Goal: Task Accomplishment & Management: Use online tool/utility

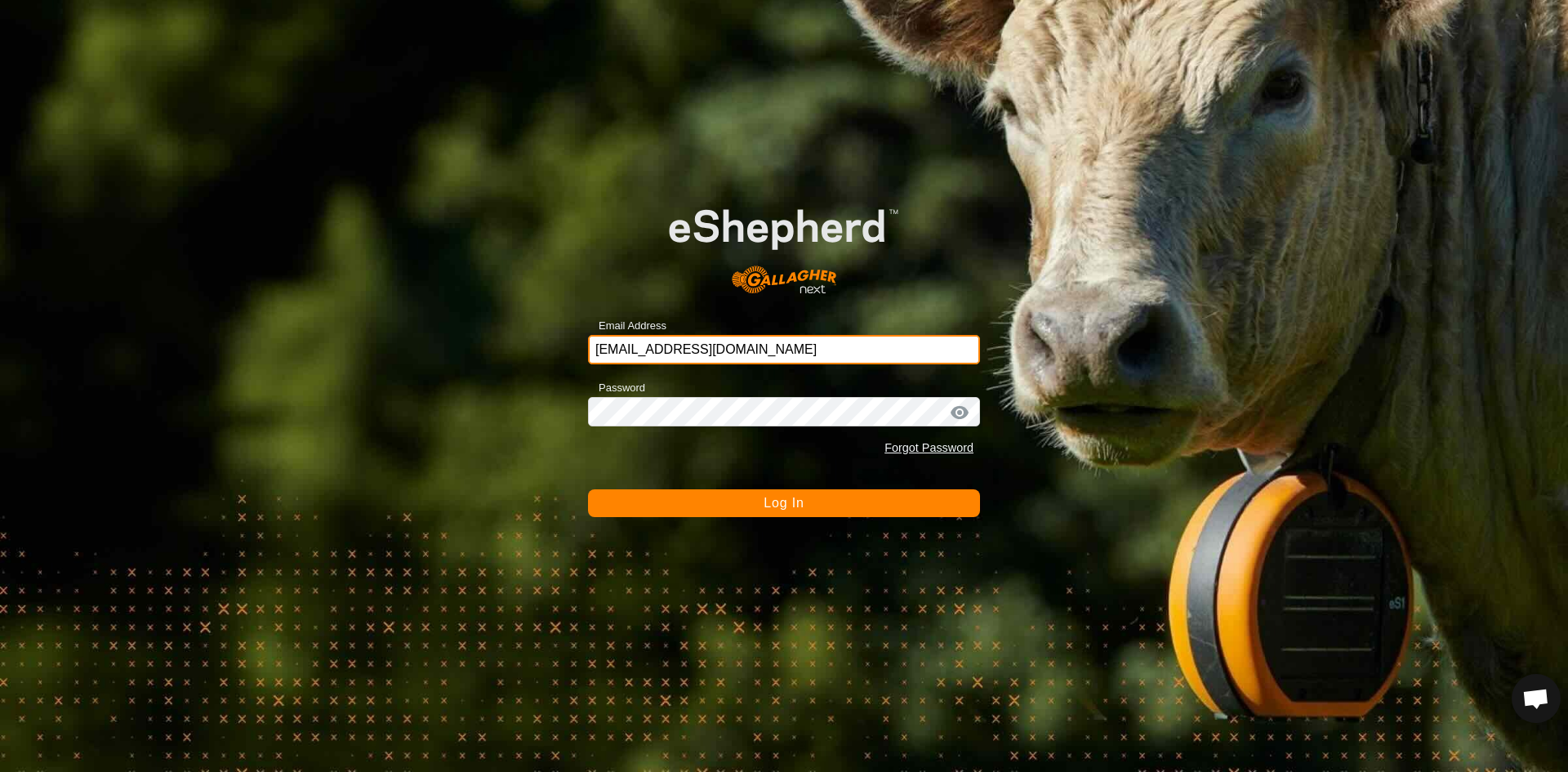
click at [744, 354] on input "[EMAIL_ADDRESS][DOMAIN_NAME]" at bounding box center [784, 349] width 392 height 30
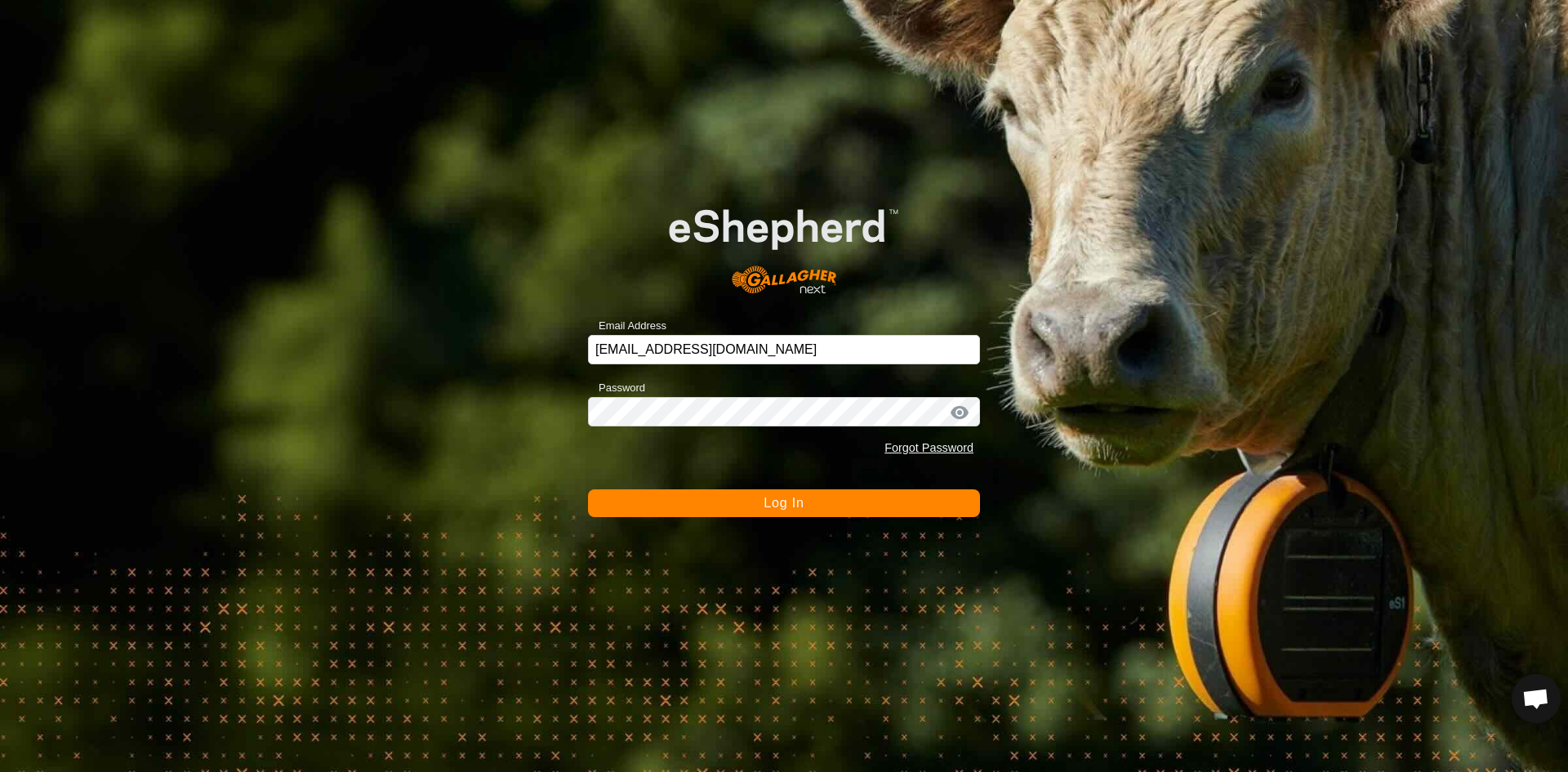
click at [729, 502] on button "Log In" at bounding box center [784, 503] width 392 height 28
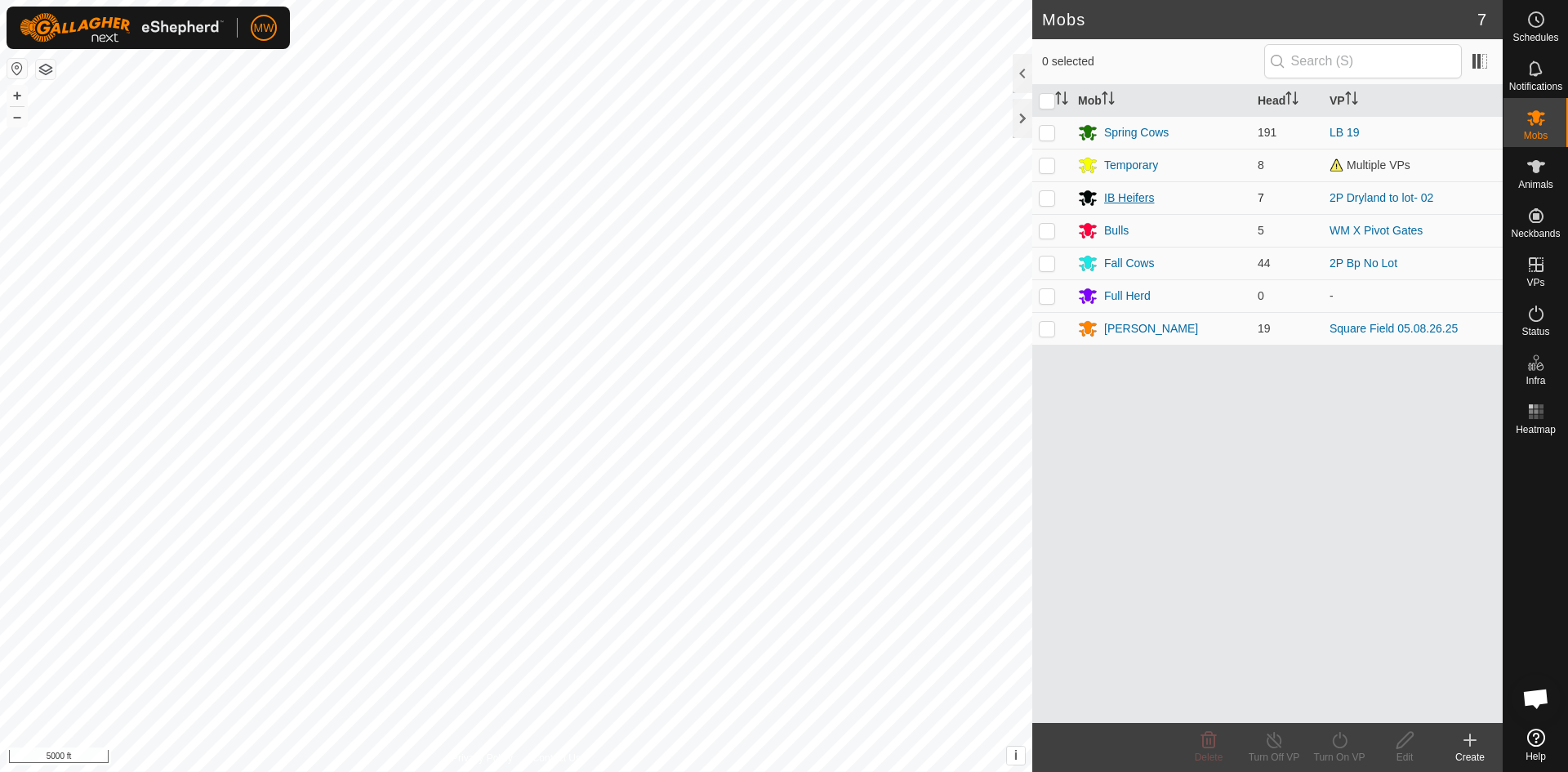
click at [1122, 200] on div "IB Heifers" at bounding box center [1129, 198] width 50 height 18
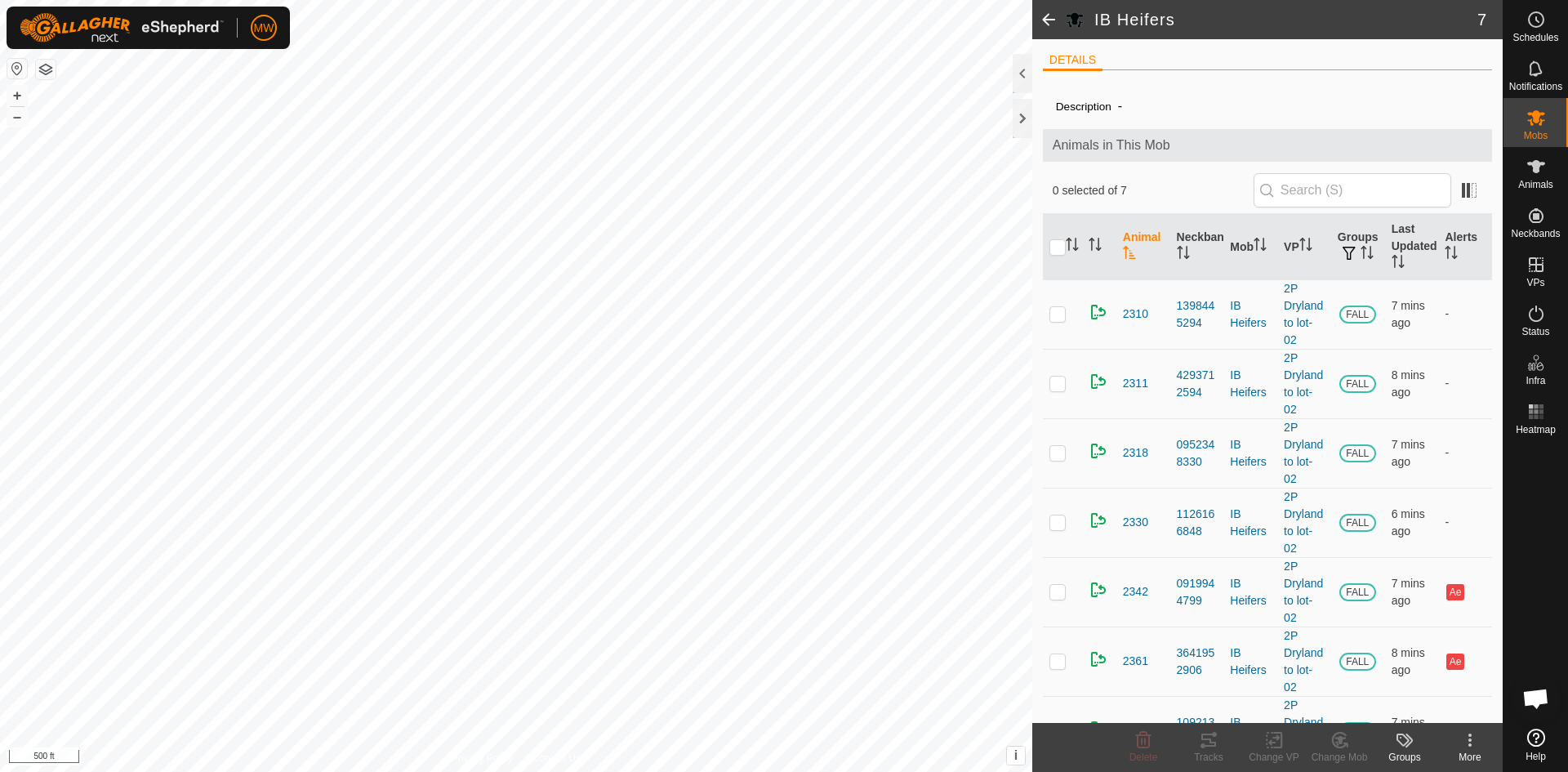
click at [228, 771] on html "MW Schedules Notifications Mobs Animals Neckbands VPs Status Infra Heatmap Help…" at bounding box center [784, 386] width 1568 height 772
click at [192, 771] on html "MW Schedules Notifications Mobs Animals Neckbands VPs Status Infra Heatmap Help…" at bounding box center [784, 386] width 1568 height 772
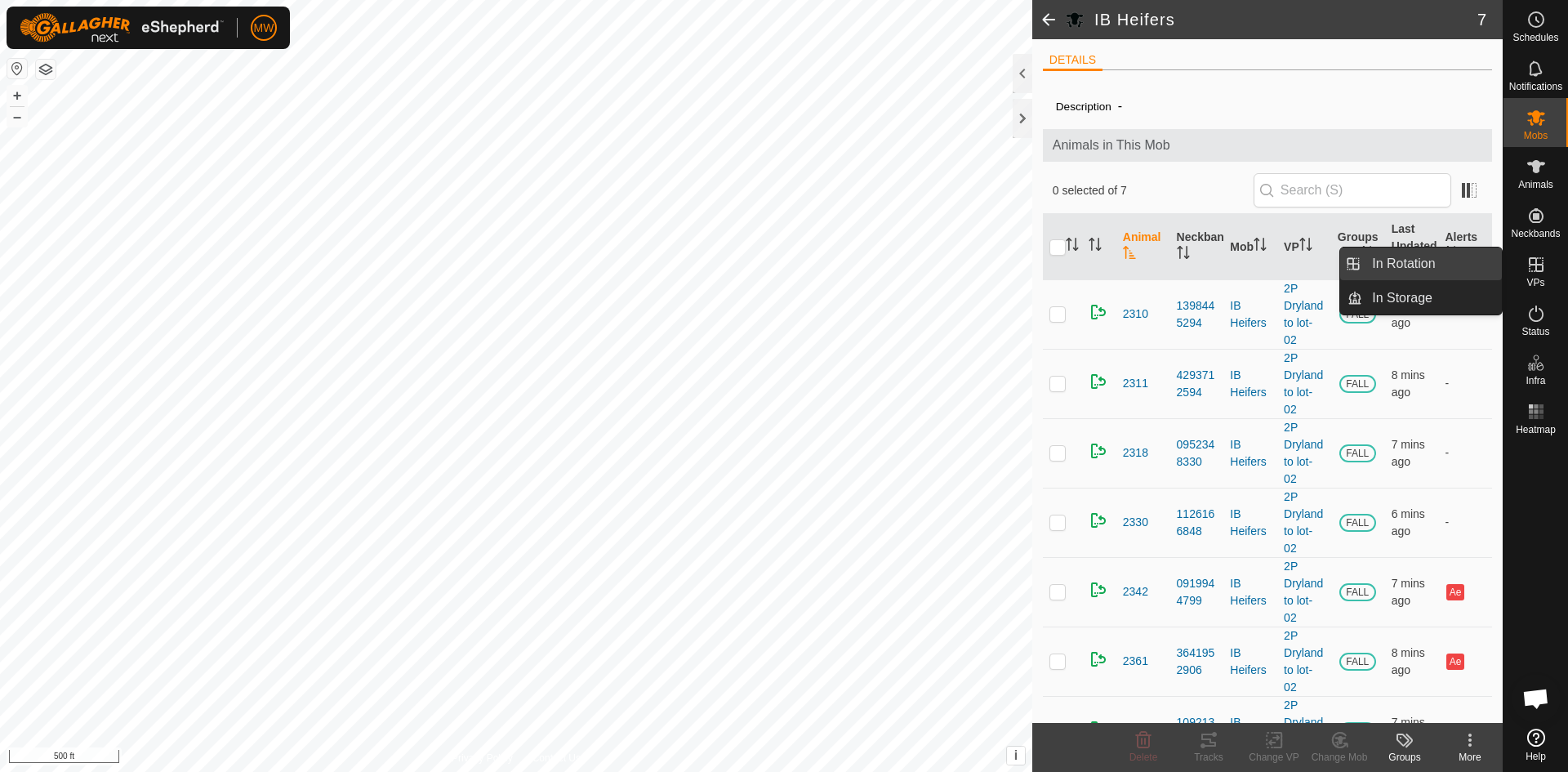
click at [1443, 265] on link "In Rotation" at bounding box center [1432, 263] width 140 height 32
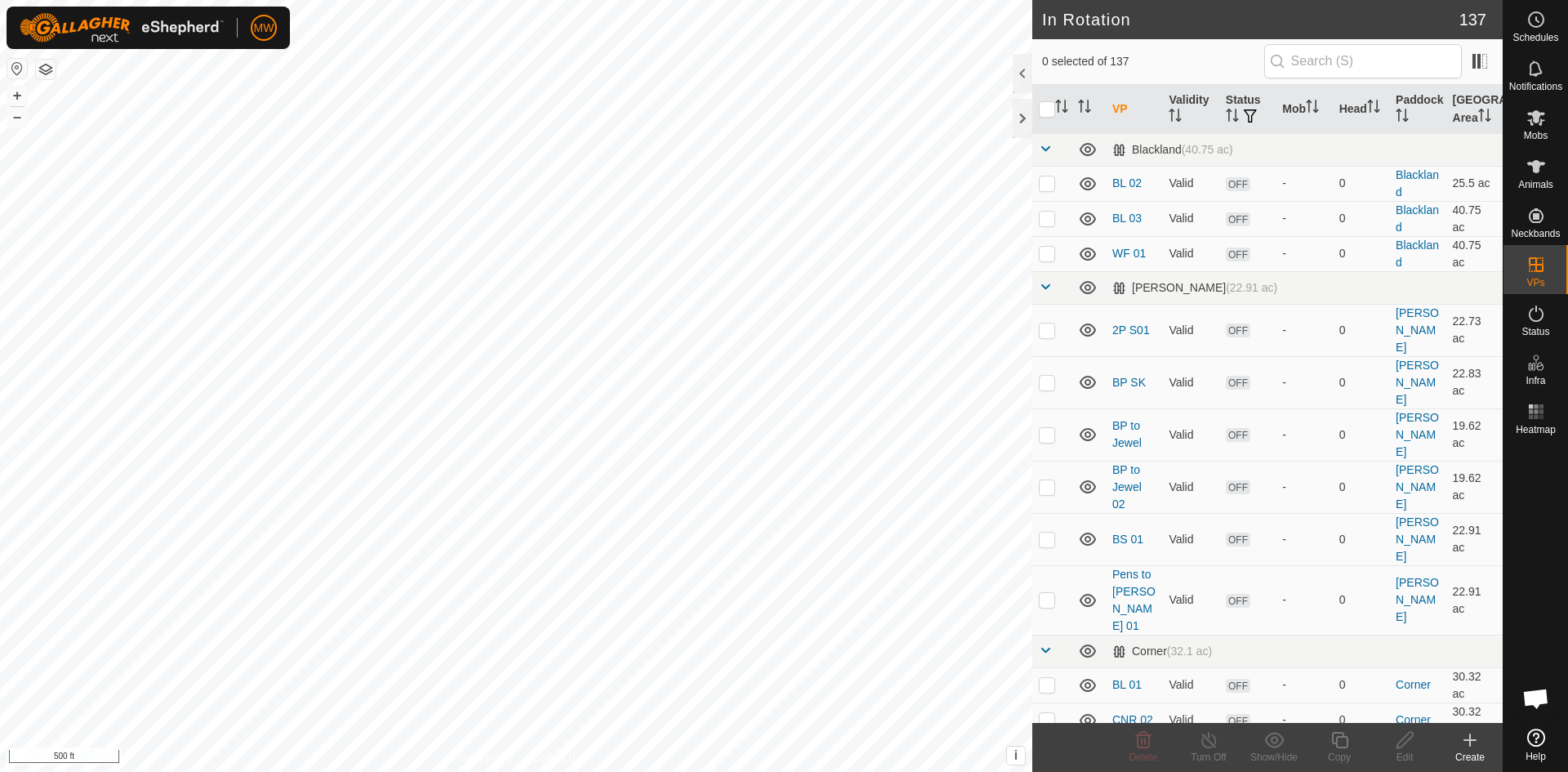
click at [1473, 738] on icon at bounding box center [1470, 740] width 19 height 19
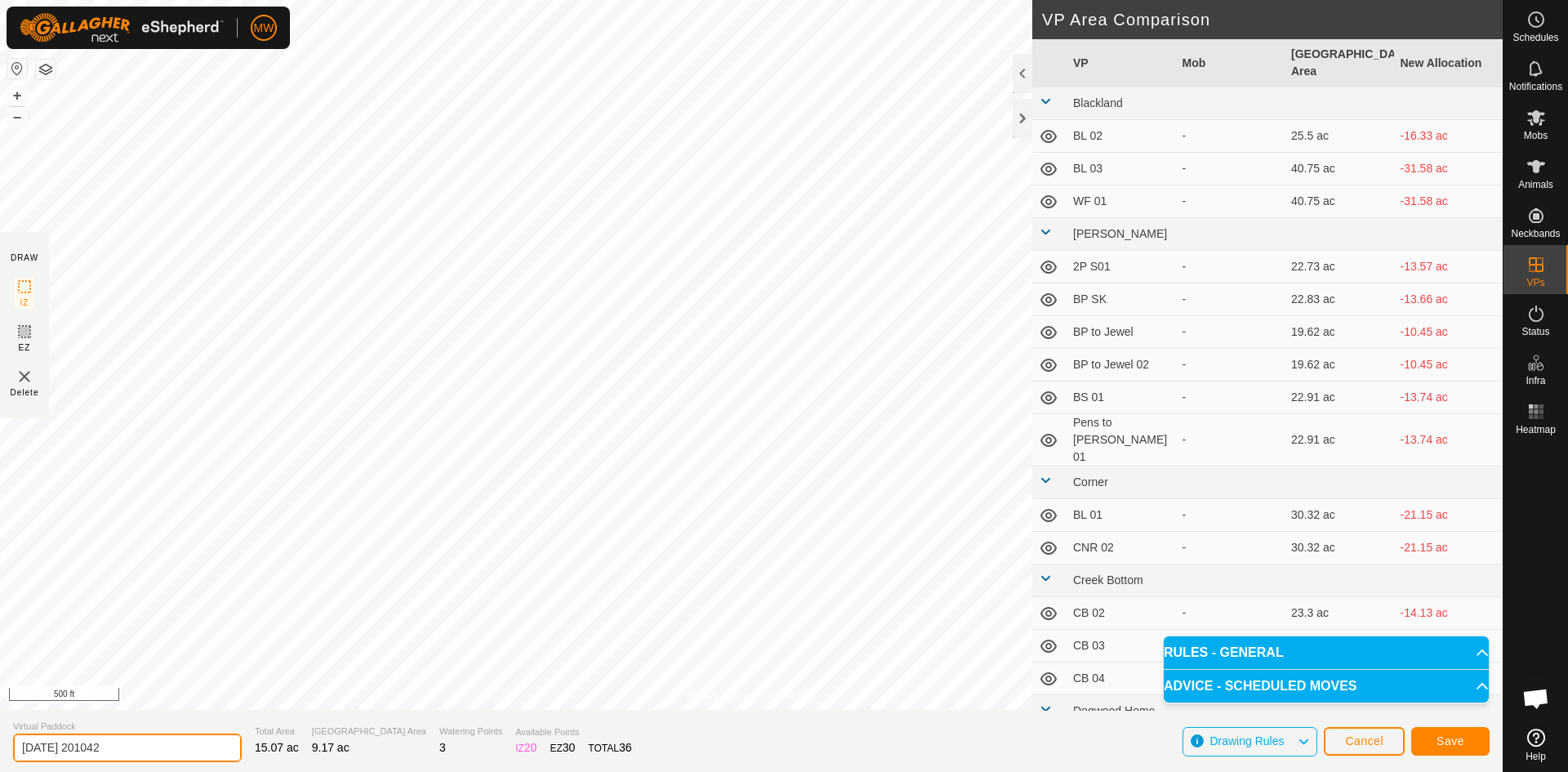
drag, startPoint x: 176, startPoint y: 737, endPoint x: 0, endPoint y: 722, distance: 176.6
click at [0, 722] on section "Virtual Paddock 2025-08-27 201042 Total Area 15.07 ac Grazing Area 9.17 ac Wate…" at bounding box center [751, 740] width 1503 height 62
click at [114, 744] on input "2p TO PENS" at bounding box center [127, 747] width 229 height 29
type input "2p TO PENS 04"
click at [1459, 742] on span "Save" at bounding box center [1451, 740] width 28 height 13
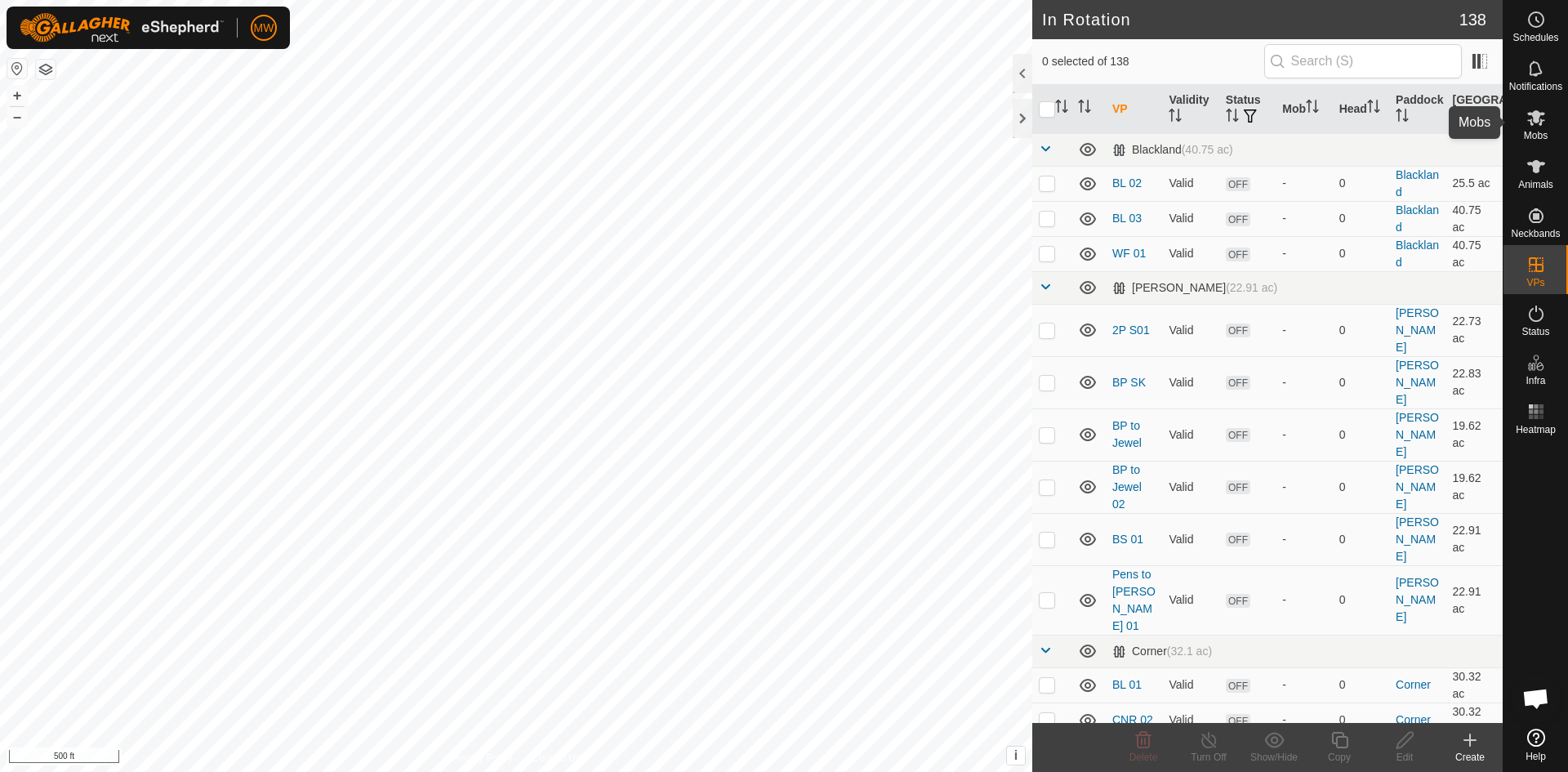
click at [1528, 128] on es-mob-svg-icon at bounding box center [1536, 117] width 30 height 26
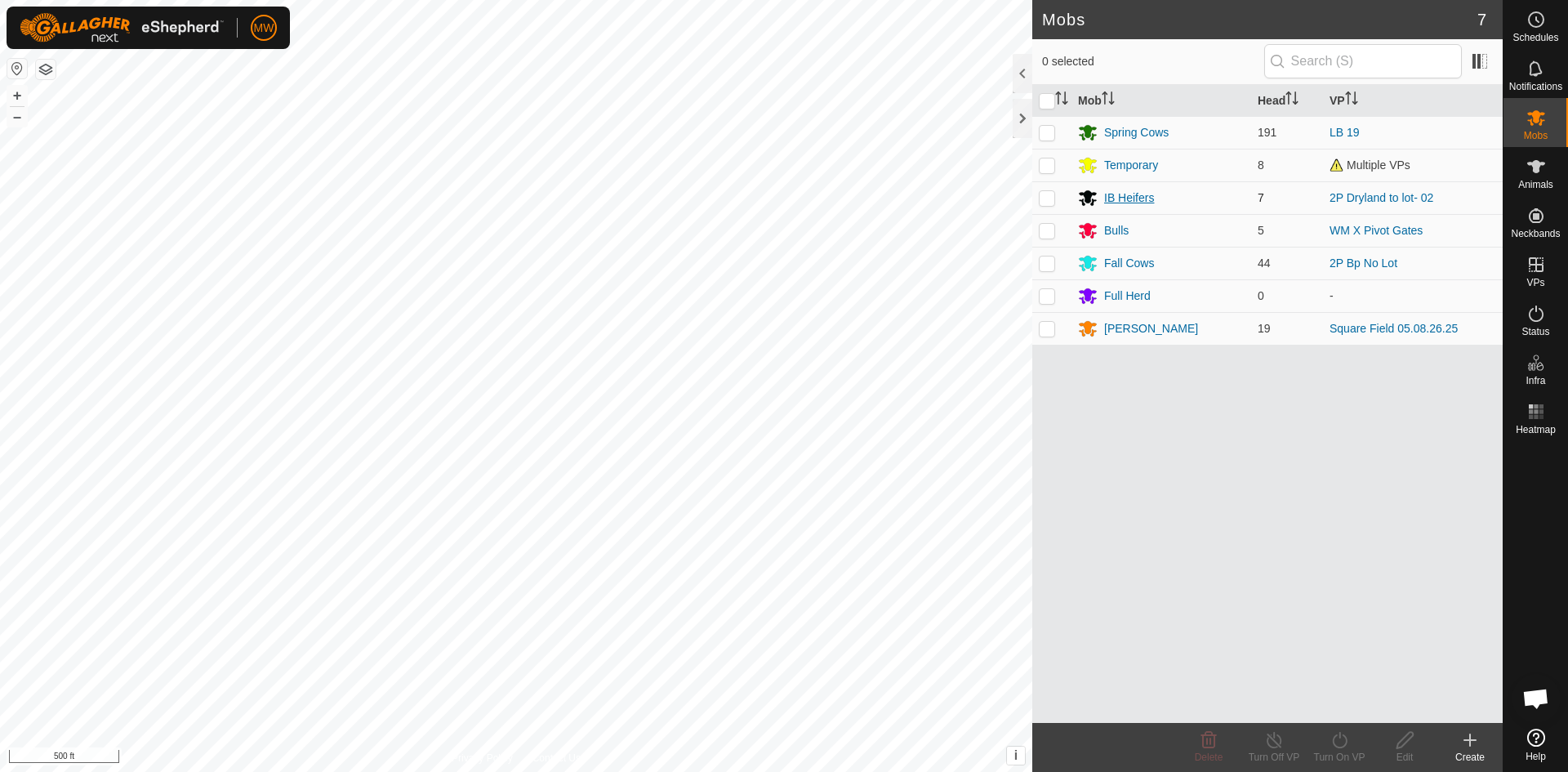
click at [1128, 193] on div "IB Heifers" at bounding box center [1129, 198] width 50 height 18
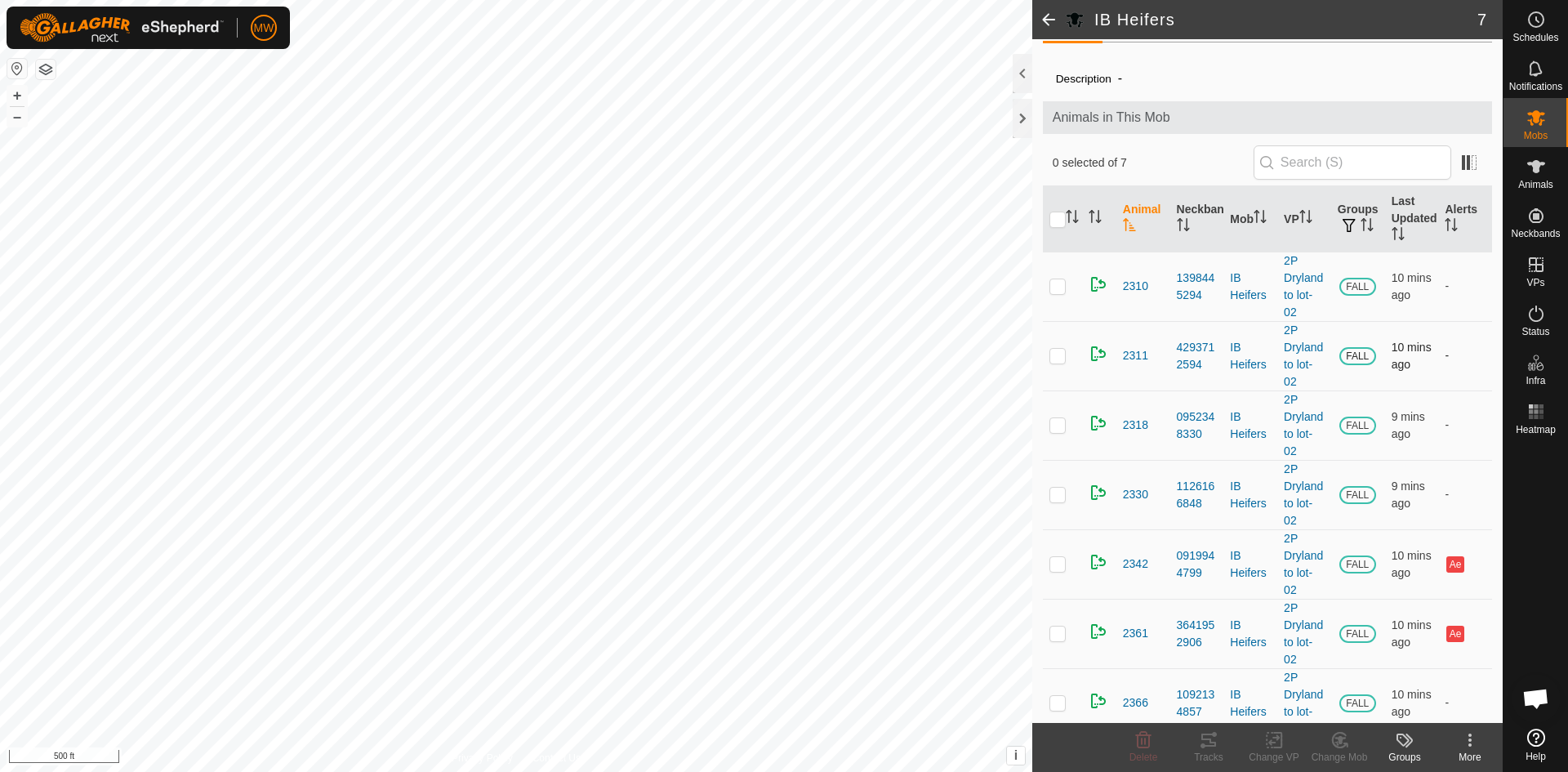
scroll to position [43, 0]
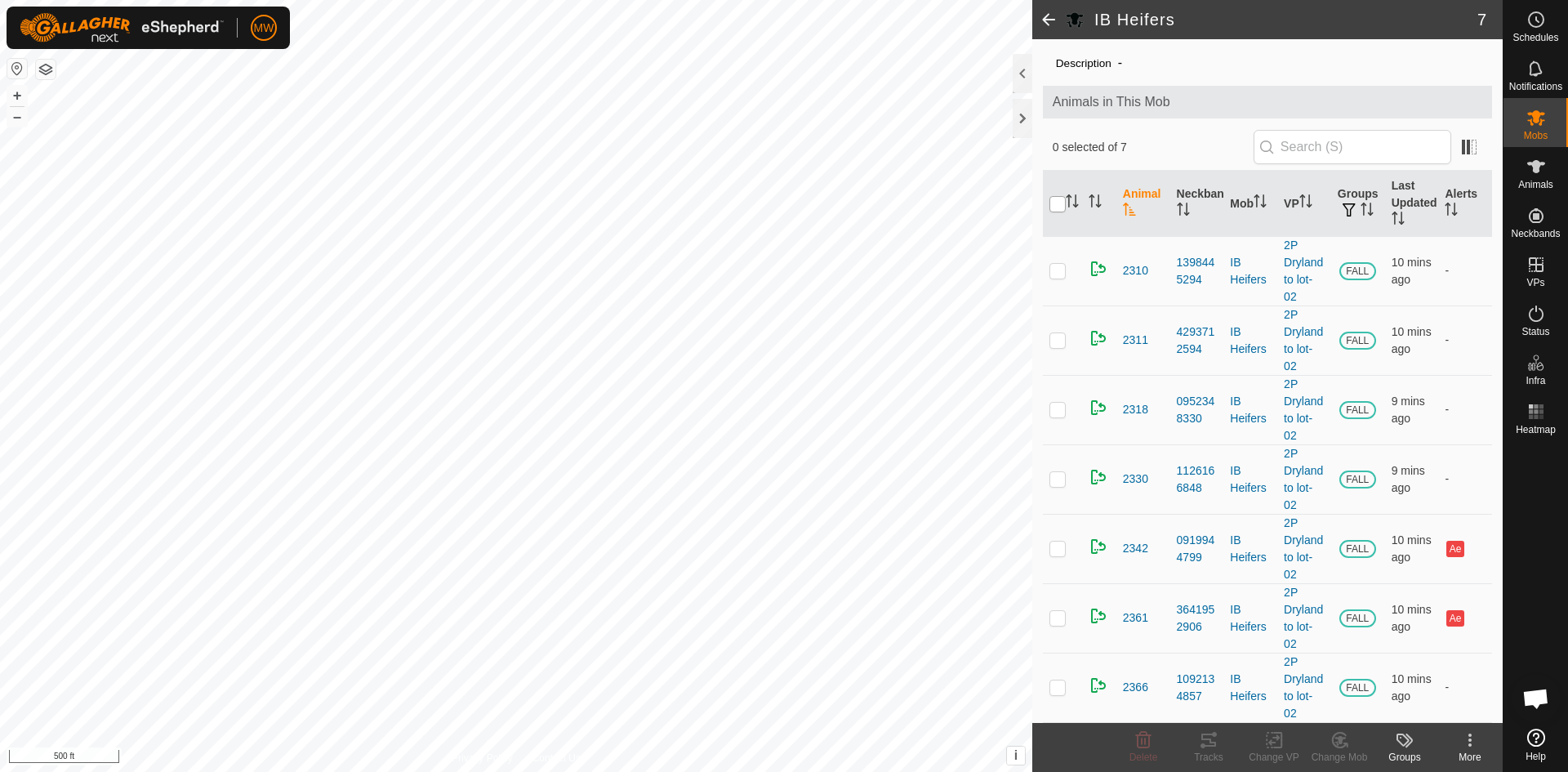
click at [1058, 208] on input "checkbox" at bounding box center [1058, 204] width 17 height 17
checkbox input "true"
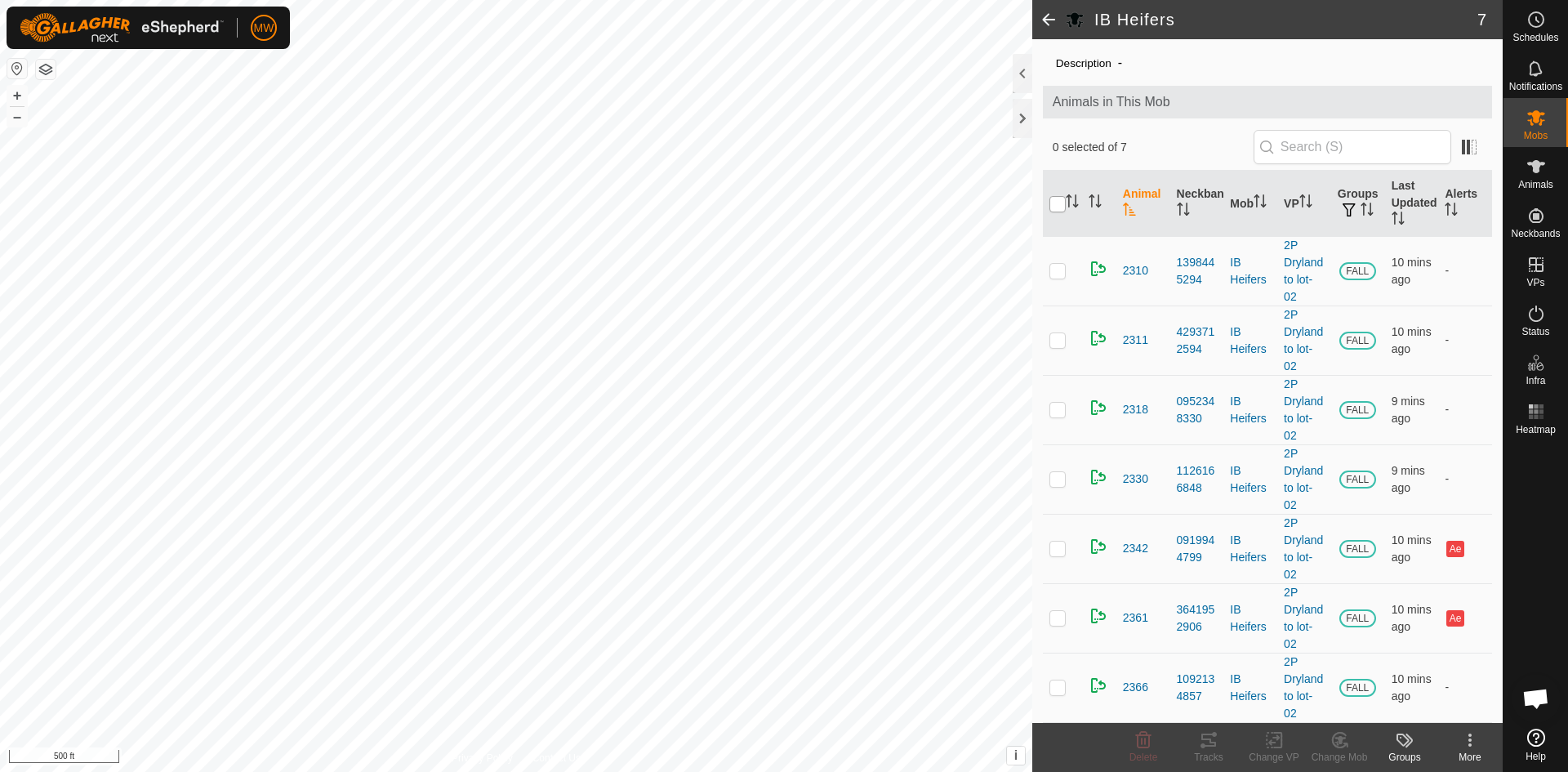
checkbox input "true"
click at [1278, 742] on icon at bounding box center [1274, 740] width 20 height 19
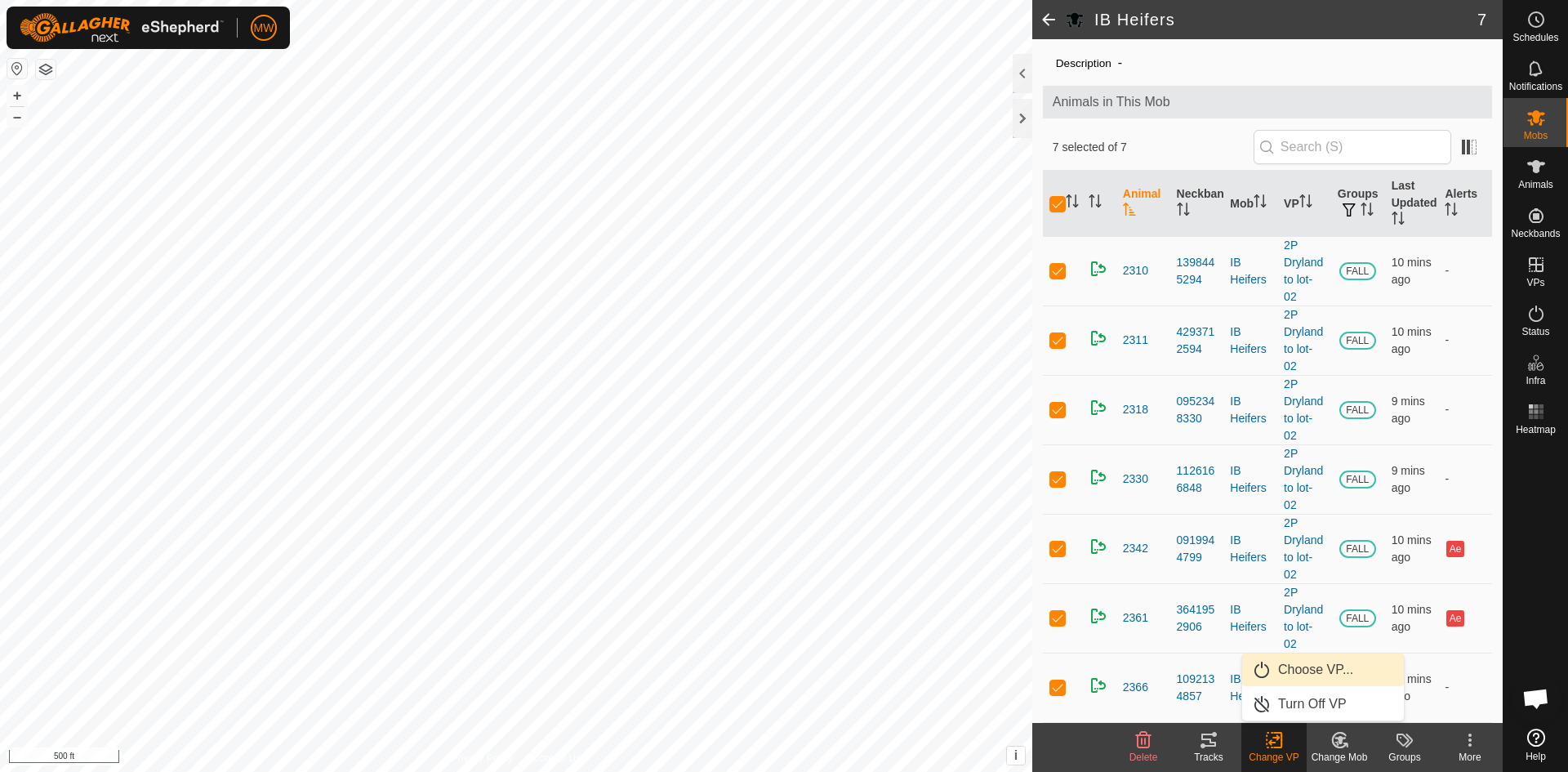
click at [1307, 670] on link "Choose VP..." at bounding box center [1323, 669] width 162 height 32
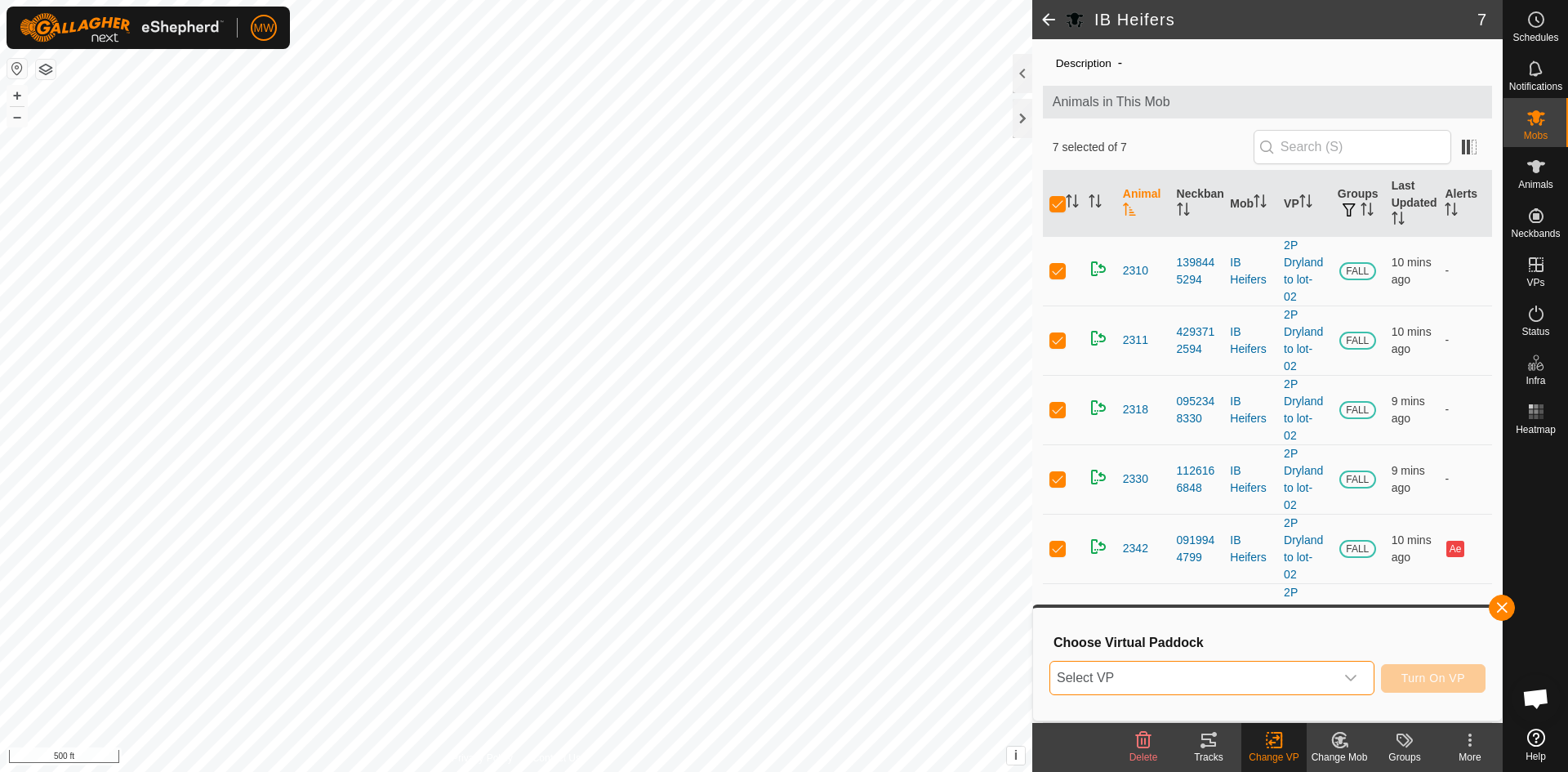
click at [1159, 675] on span "Select VP" at bounding box center [1192, 677] width 285 height 32
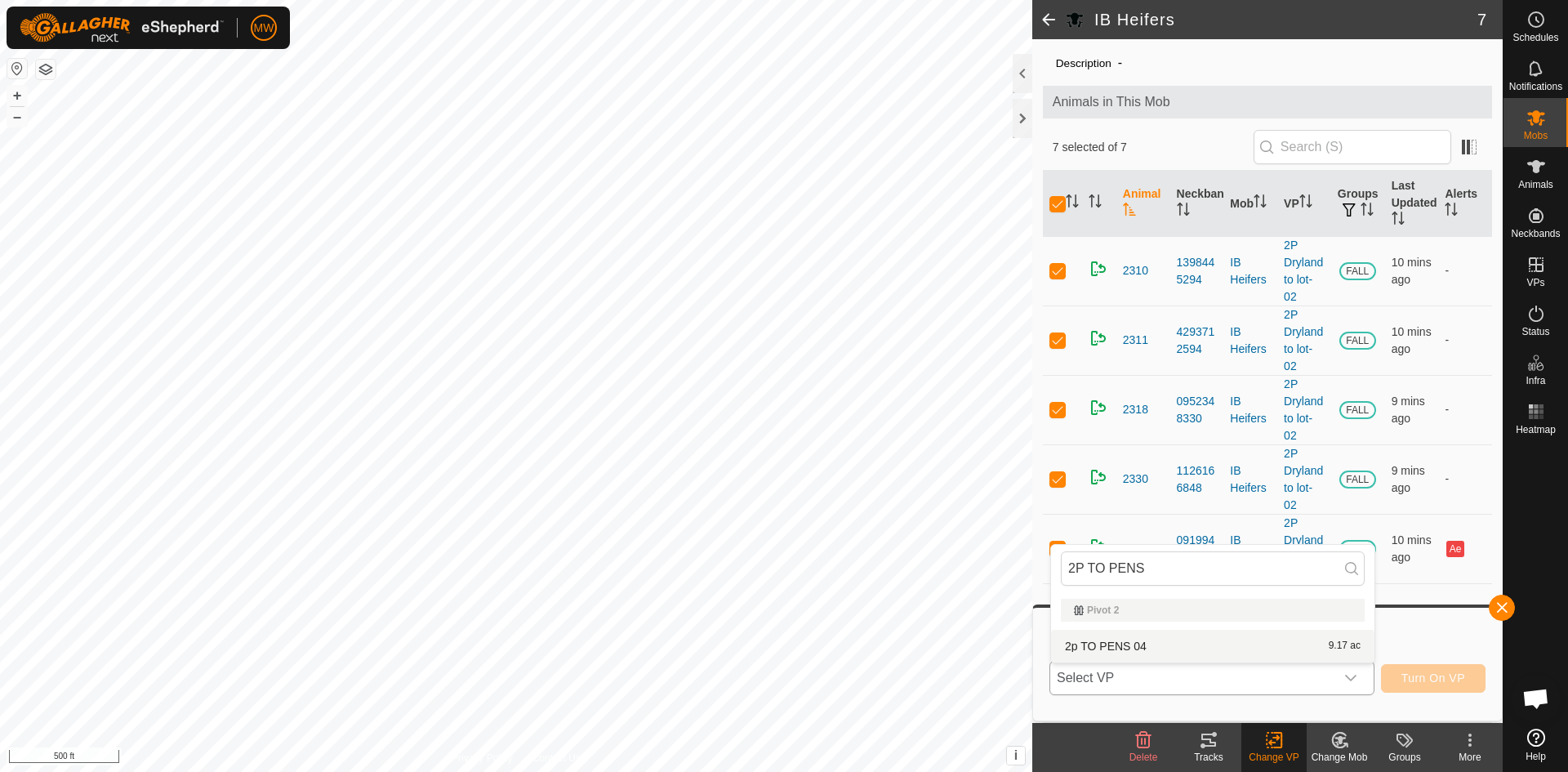
type input "2P TO PENS"
click at [1130, 642] on li "2p TO PENS 04 9.17 ac" at bounding box center [1213, 645] width 323 height 32
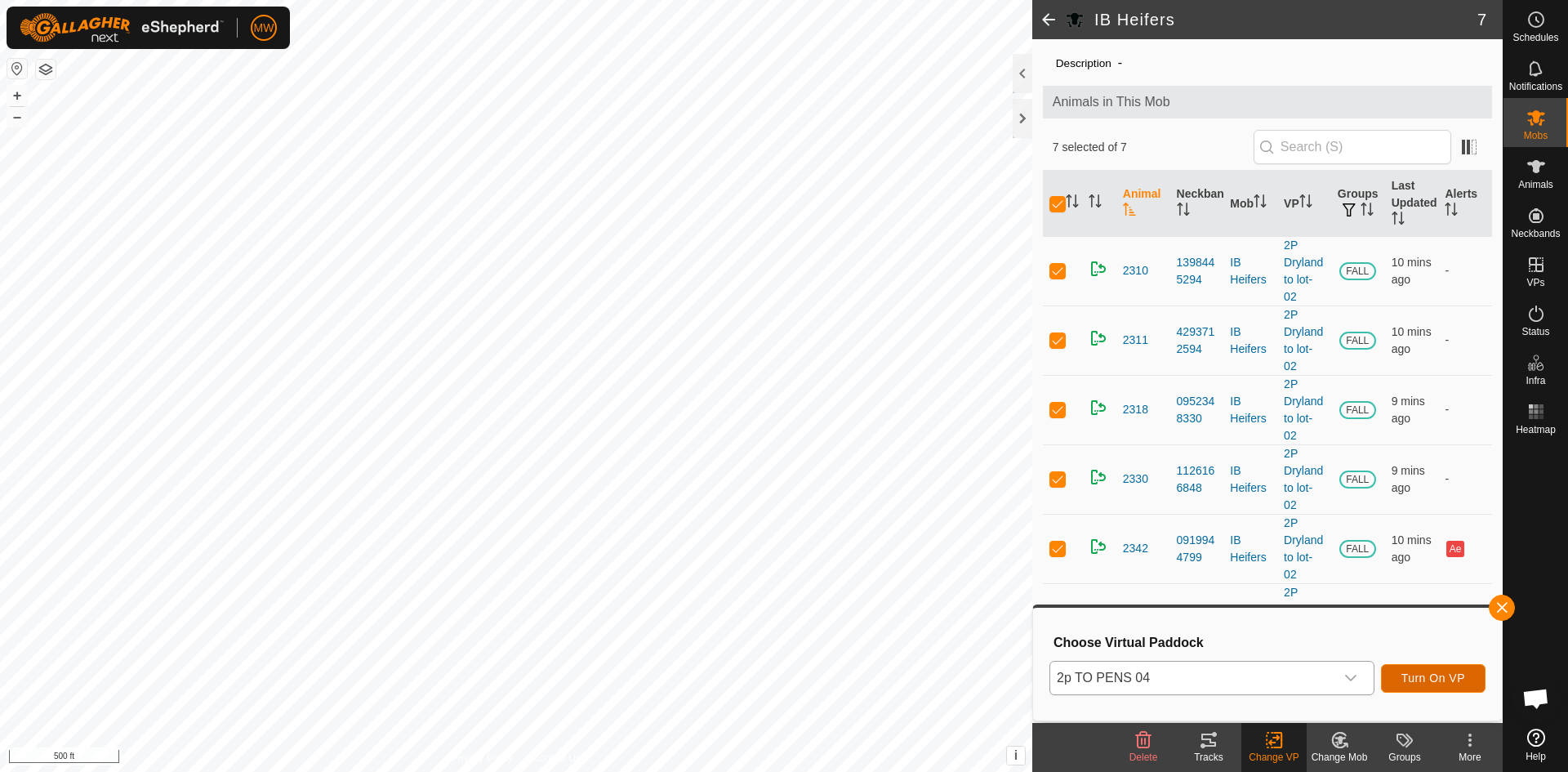
click at [1442, 670] on button "Turn On VP" at bounding box center [1433, 677] width 104 height 29
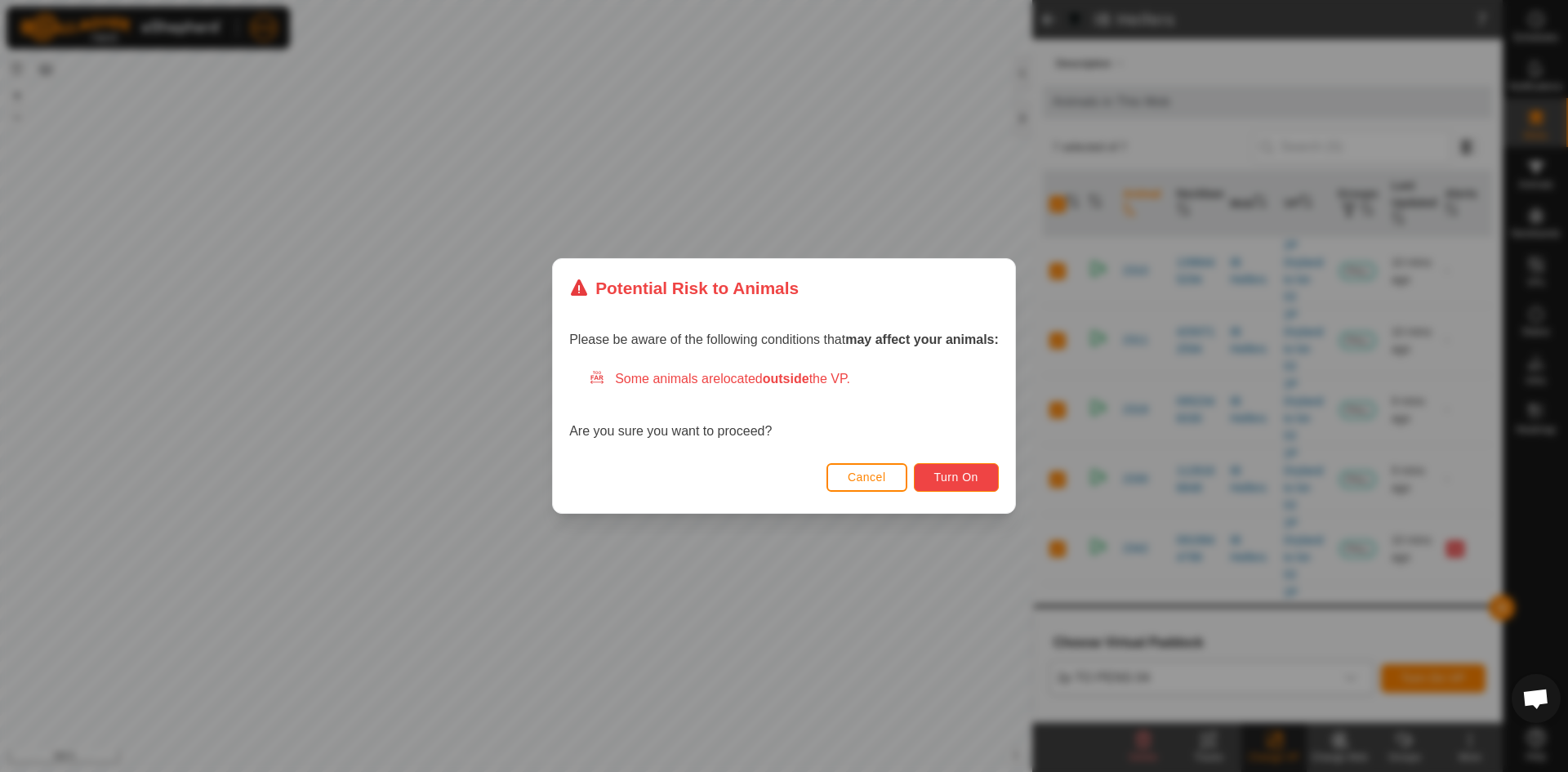
click at [979, 481] on span "Turn On" at bounding box center [956, 476] width 44 height 13
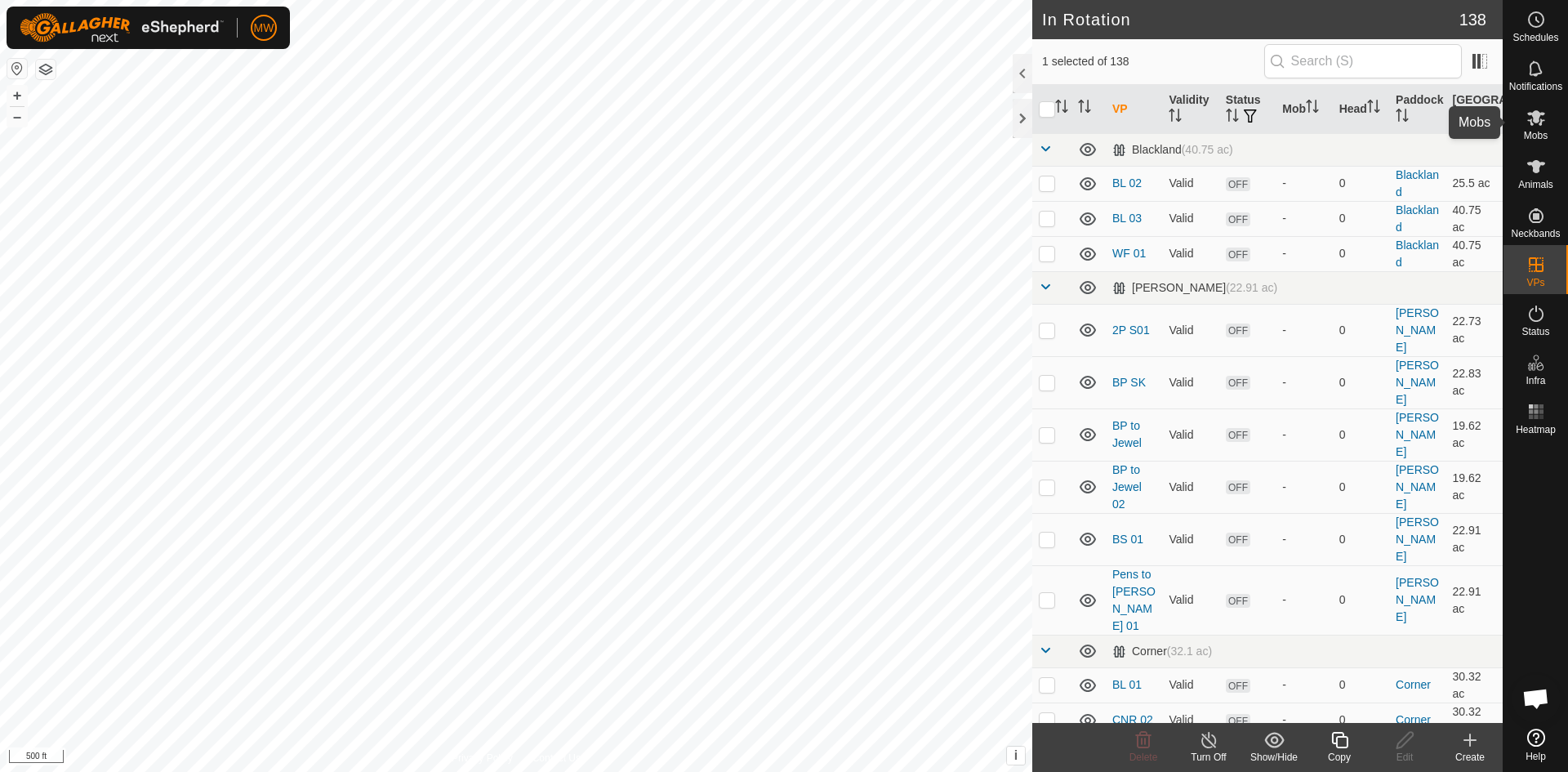
click at [1536, 126] on icon at bounding box center [1536, 117] width 19 height 19
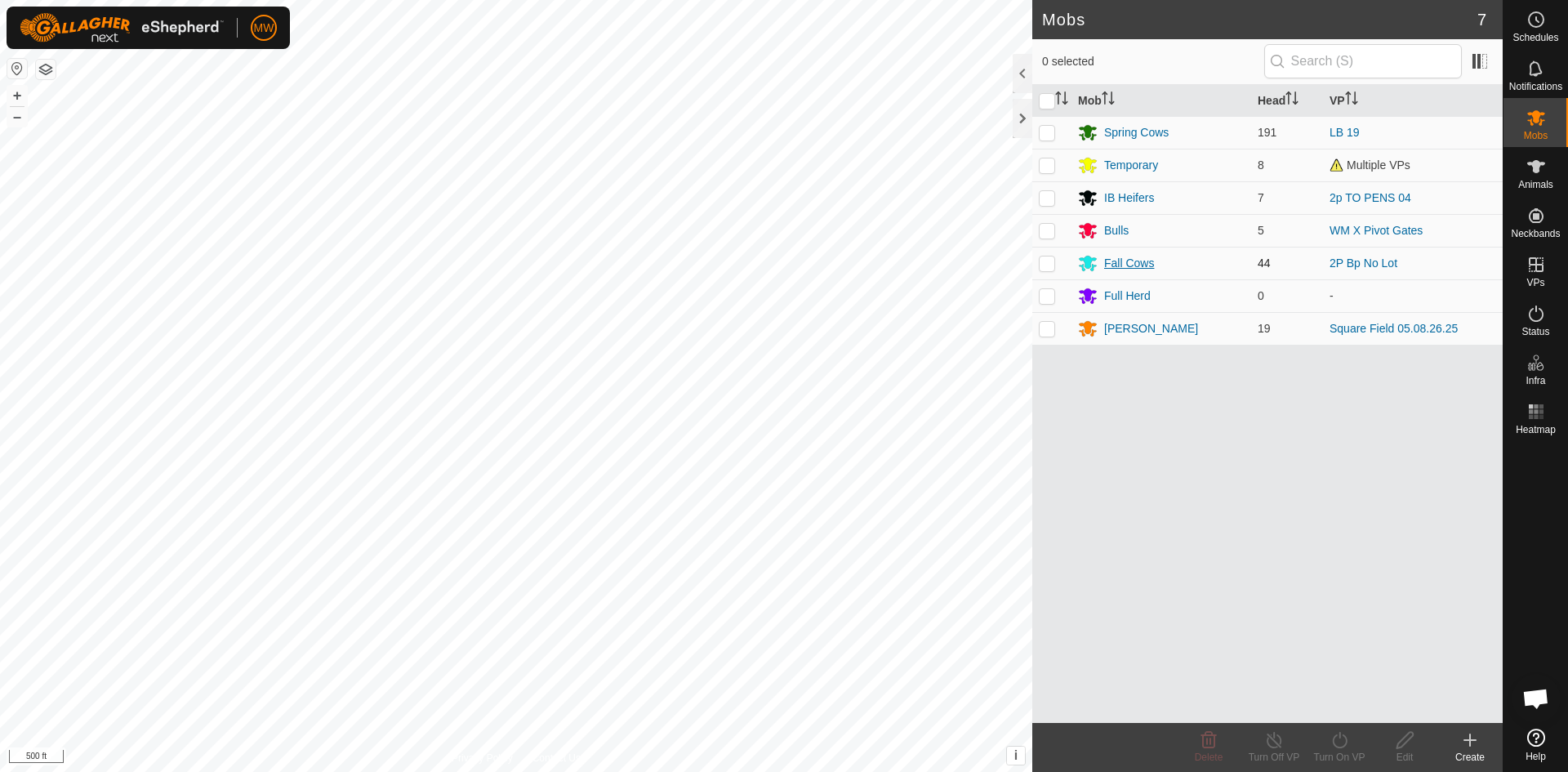
click at [1134, 263] on div "Fall Cows" at bounding box center [1129, 263] width 50 height 18
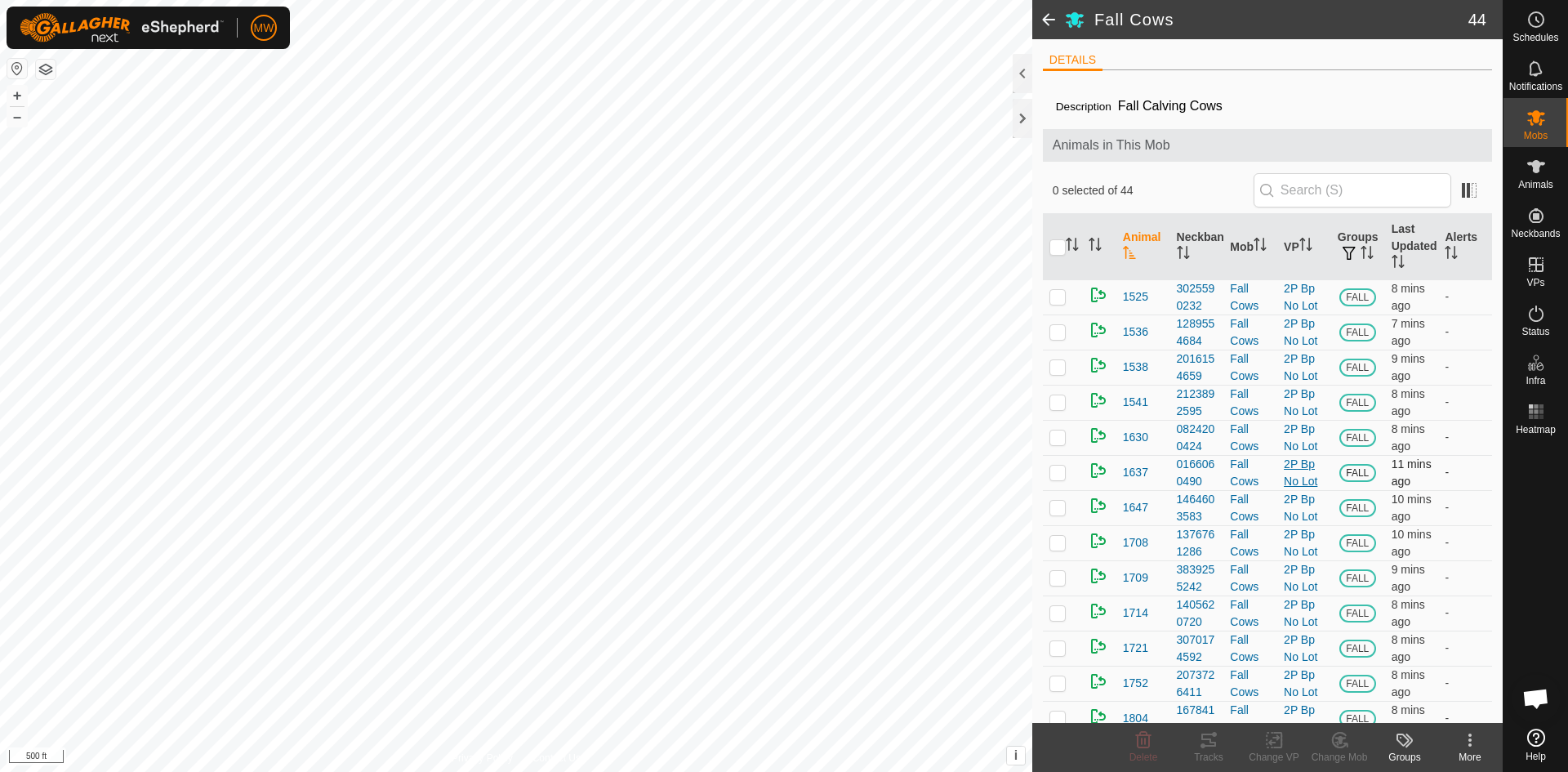
click at [1302, 470] on link "2P Bp No Lot" at bounding box center [1300, 472] width 33 height 31
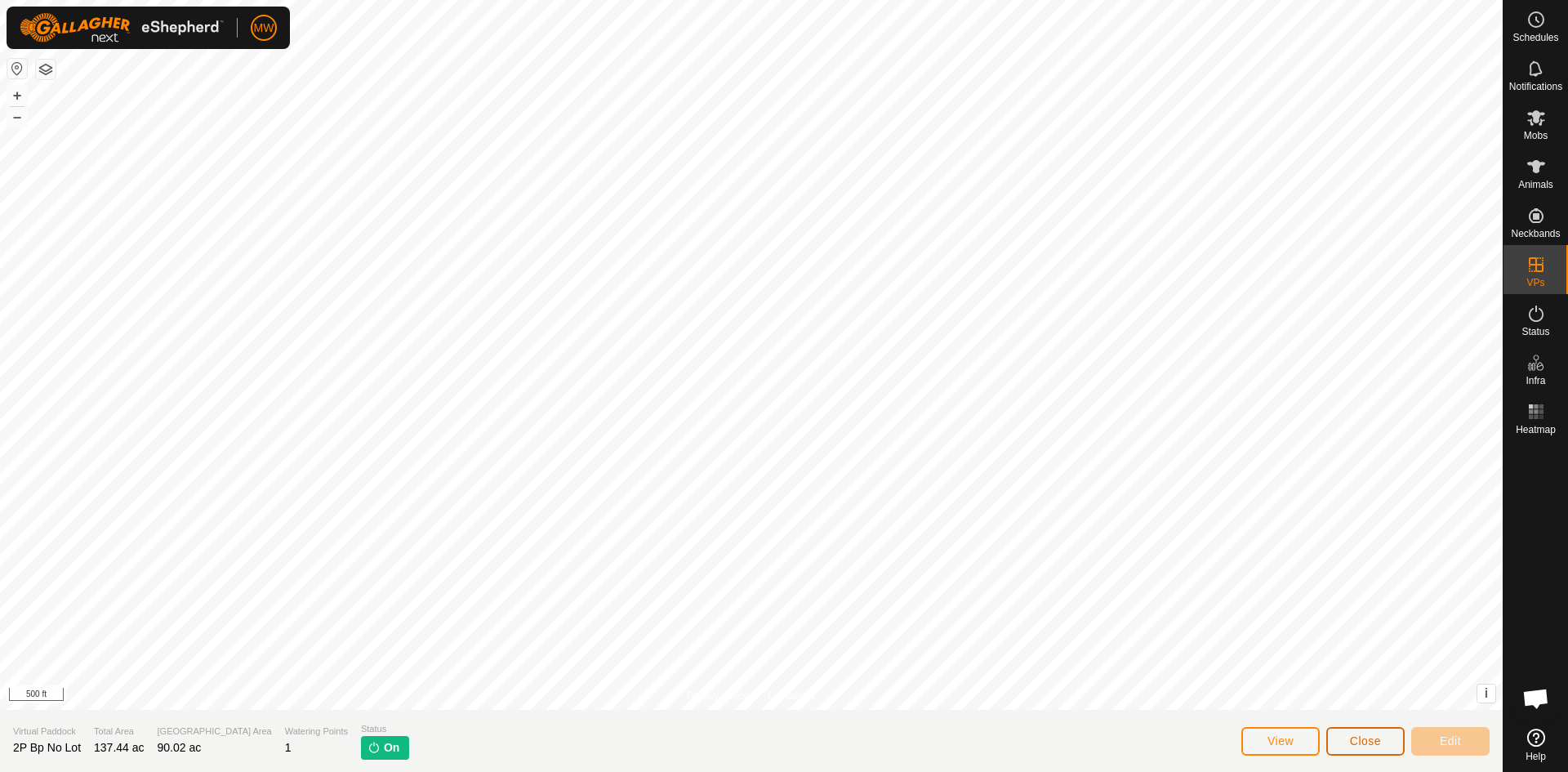
click at [1349, 737] on button "Close" at bounding box center [1366, 740] width 79 height 29
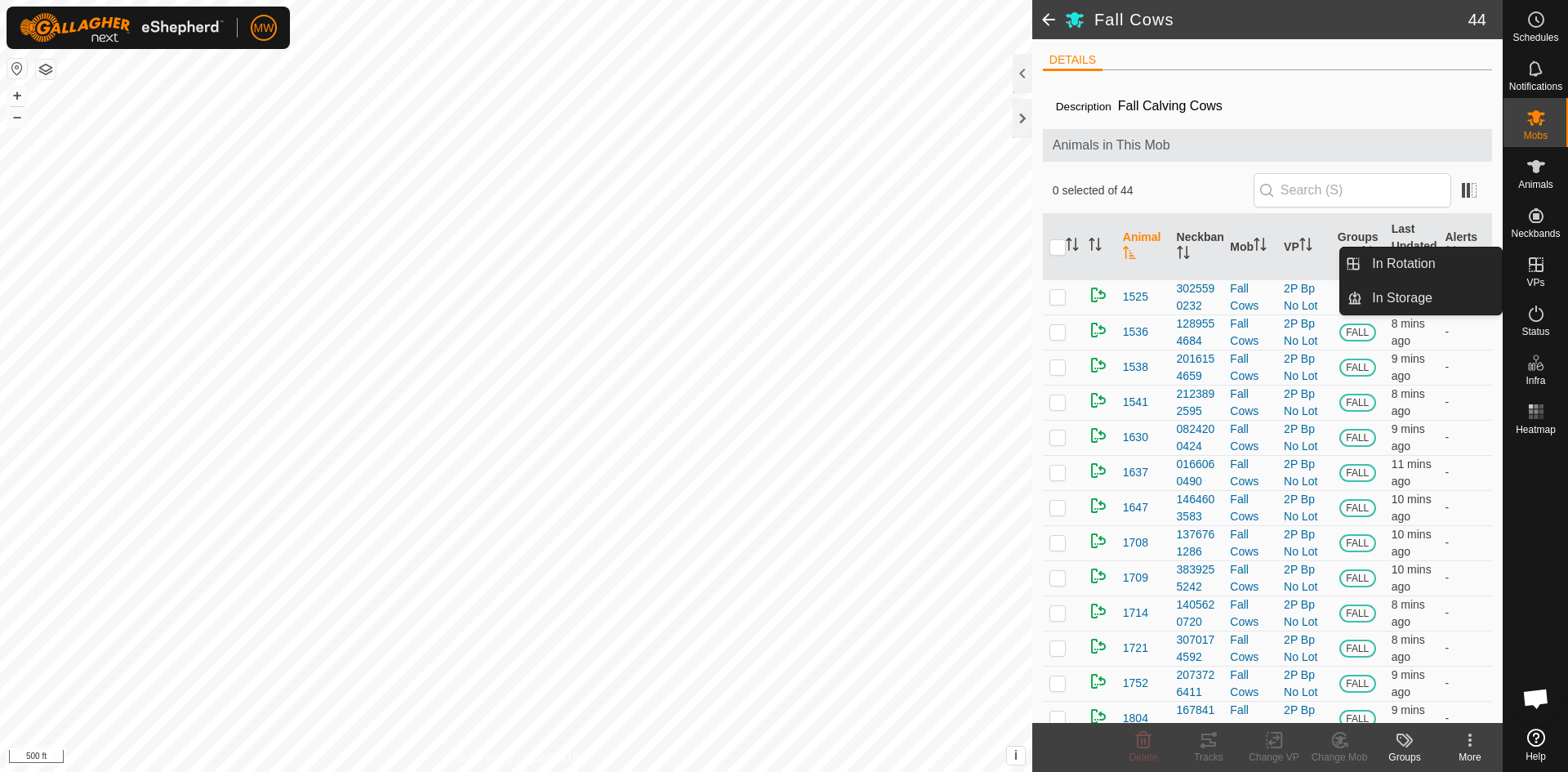
click at [1531, 273] on icon at bounding box center [1536, 264] width 19 height 19
click at [1389, 266] on link "In Rotation" at bounding box center [1432, 263] width 140 height 32
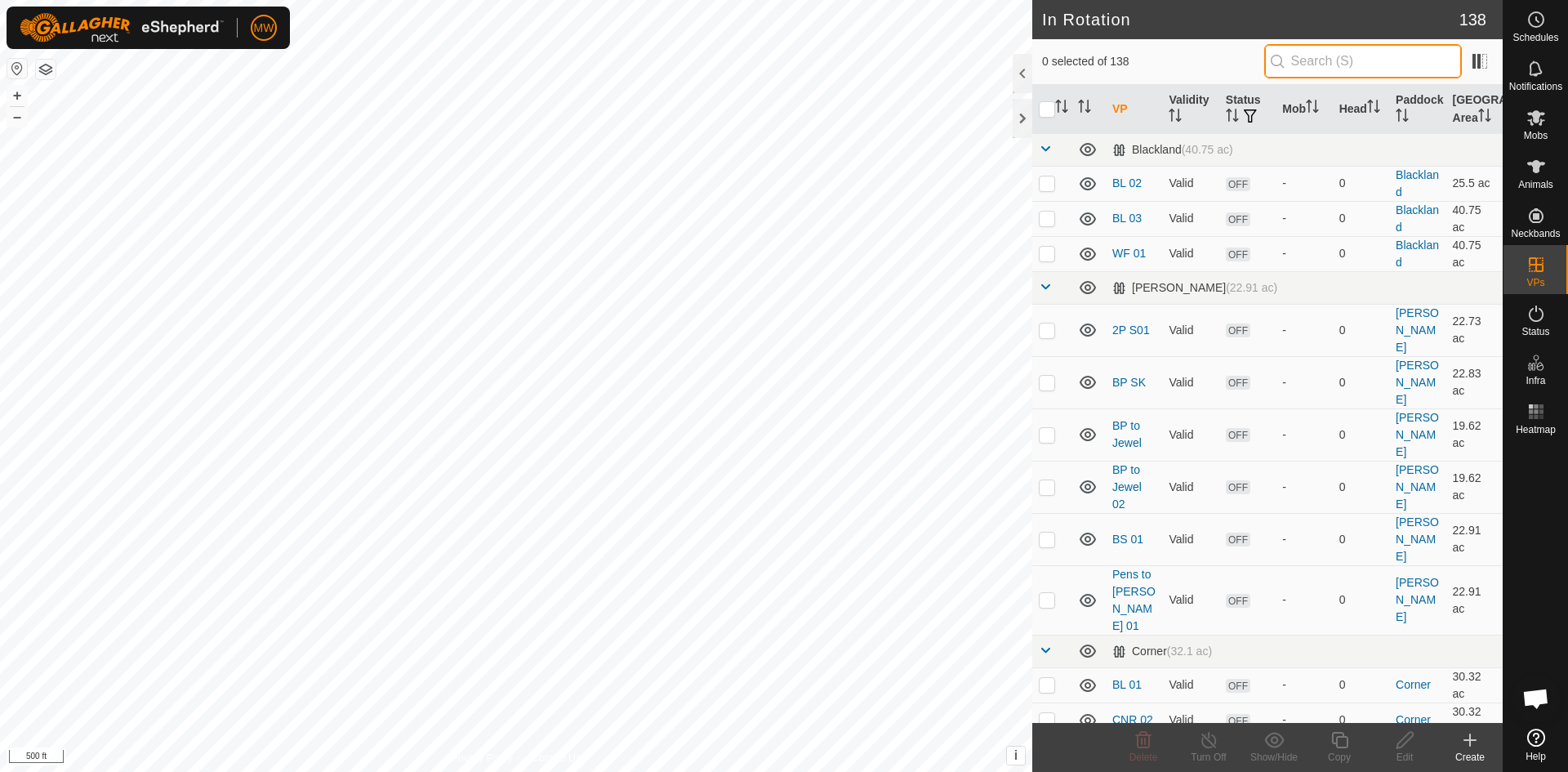
click at [1301, 67] on input "text" at bounding box center [1363, 60] width 198 height 34
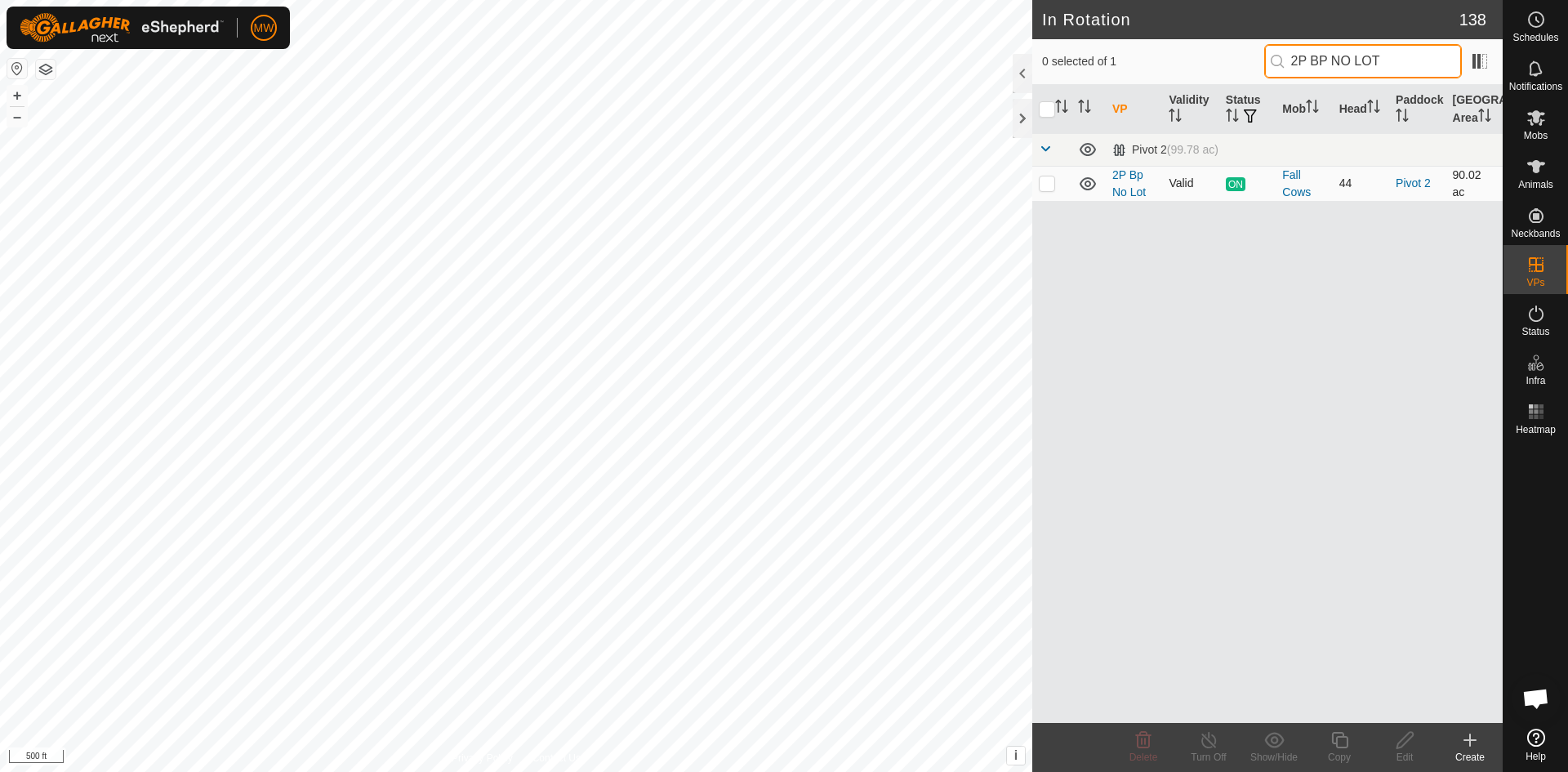
type input "2P BP NO LOT"
click at [1051, 183] on p-checkbox at bounding box center [1047, 183] width 17 height 13
checkbox input "true"
click at [1332, 742] on icon at bounding box center [1339, 740] width 20 height 19
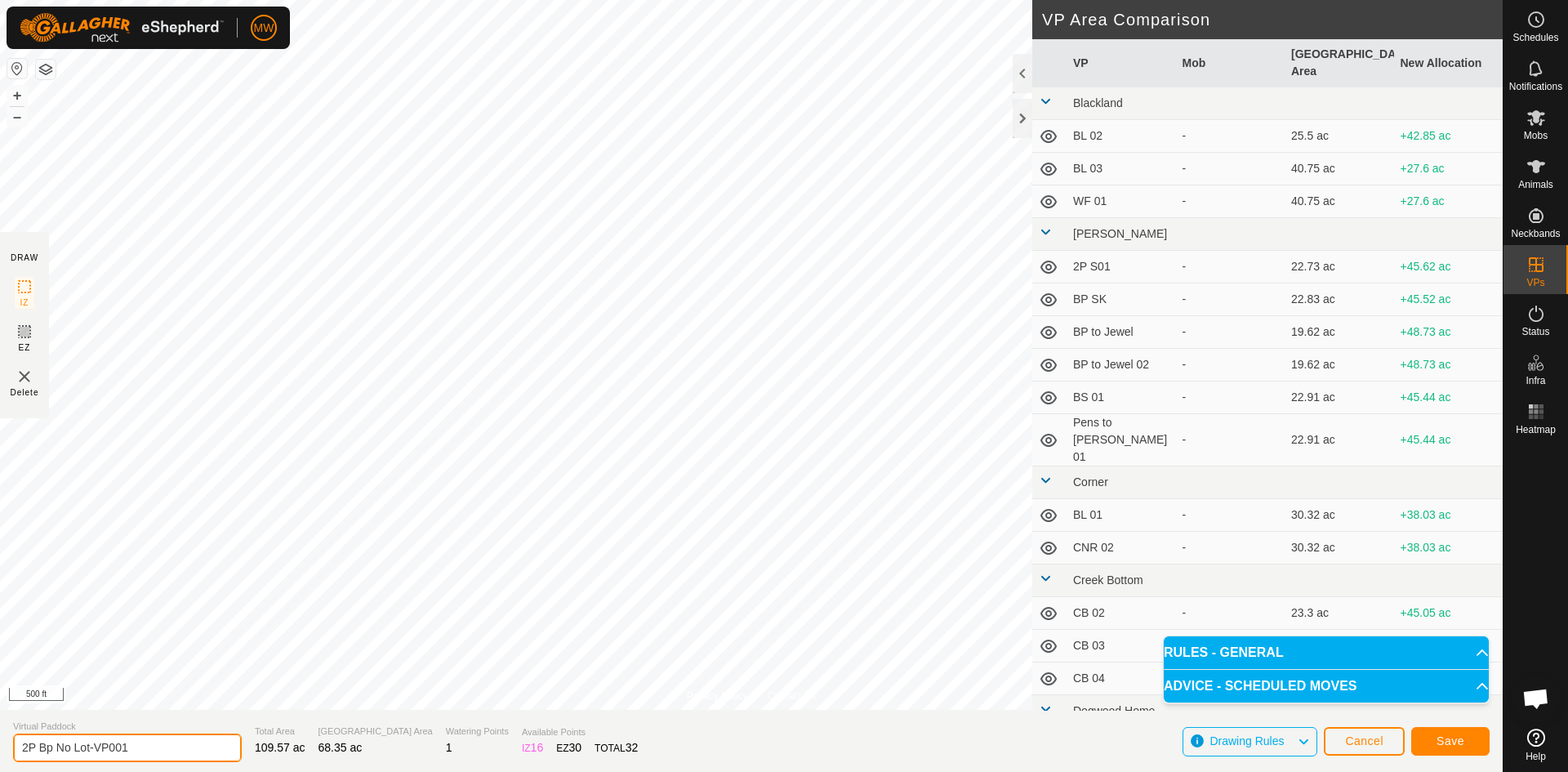
drag, startPoint x: 157, startPoint y: 749, endPoint x: 0, endPoint y: 728, distance: 158.4
click at [0, 728] on section "Virtual Paddock 2P Bp No Lot-VP001 Total Area 109.57 ac Grazing Area 68.35 ac W…" at bounding box center [751, 740] width 1503 height 62
type input "2P BP NO LOT 02"
click at [1445, 740] on span "Save" at bounding box center [1451, 740] width 28 height 13
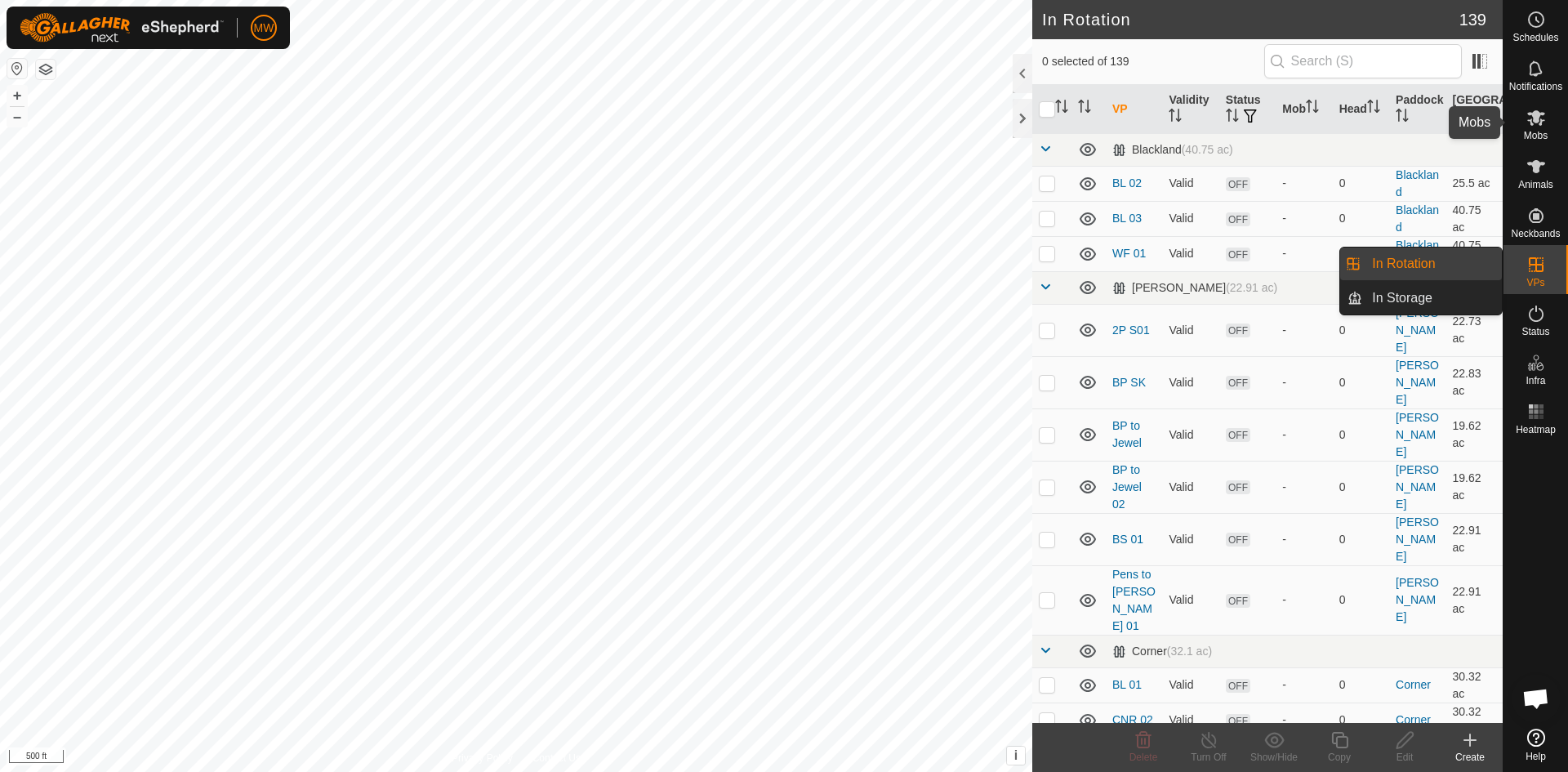
click at [1540, 126] on icon at bounding box center [1536, 117] width 19 height 19
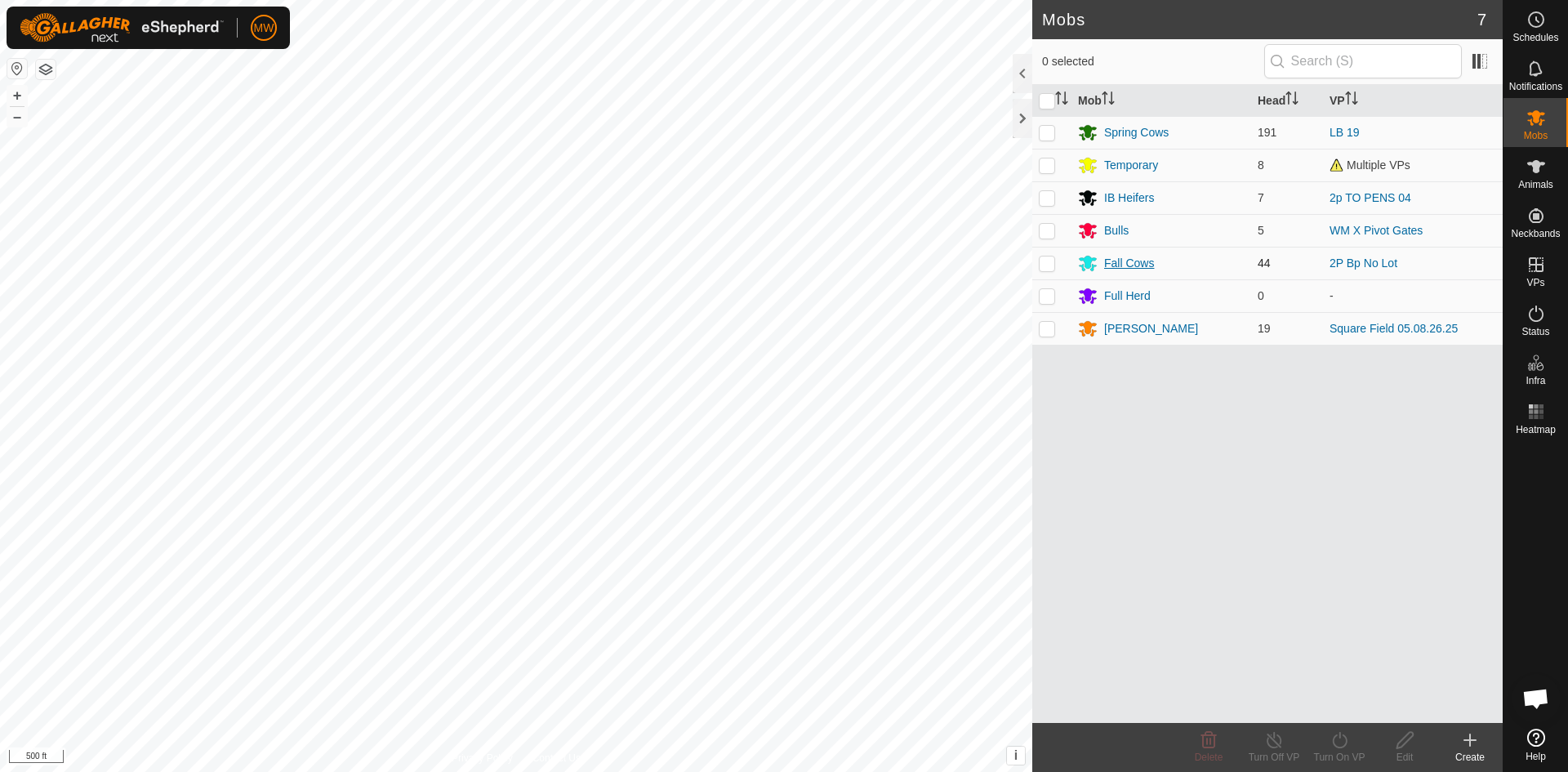
click at [1128, 266] on div "Fall Cows" at bounding box center [1129, 263] width 50 height 18
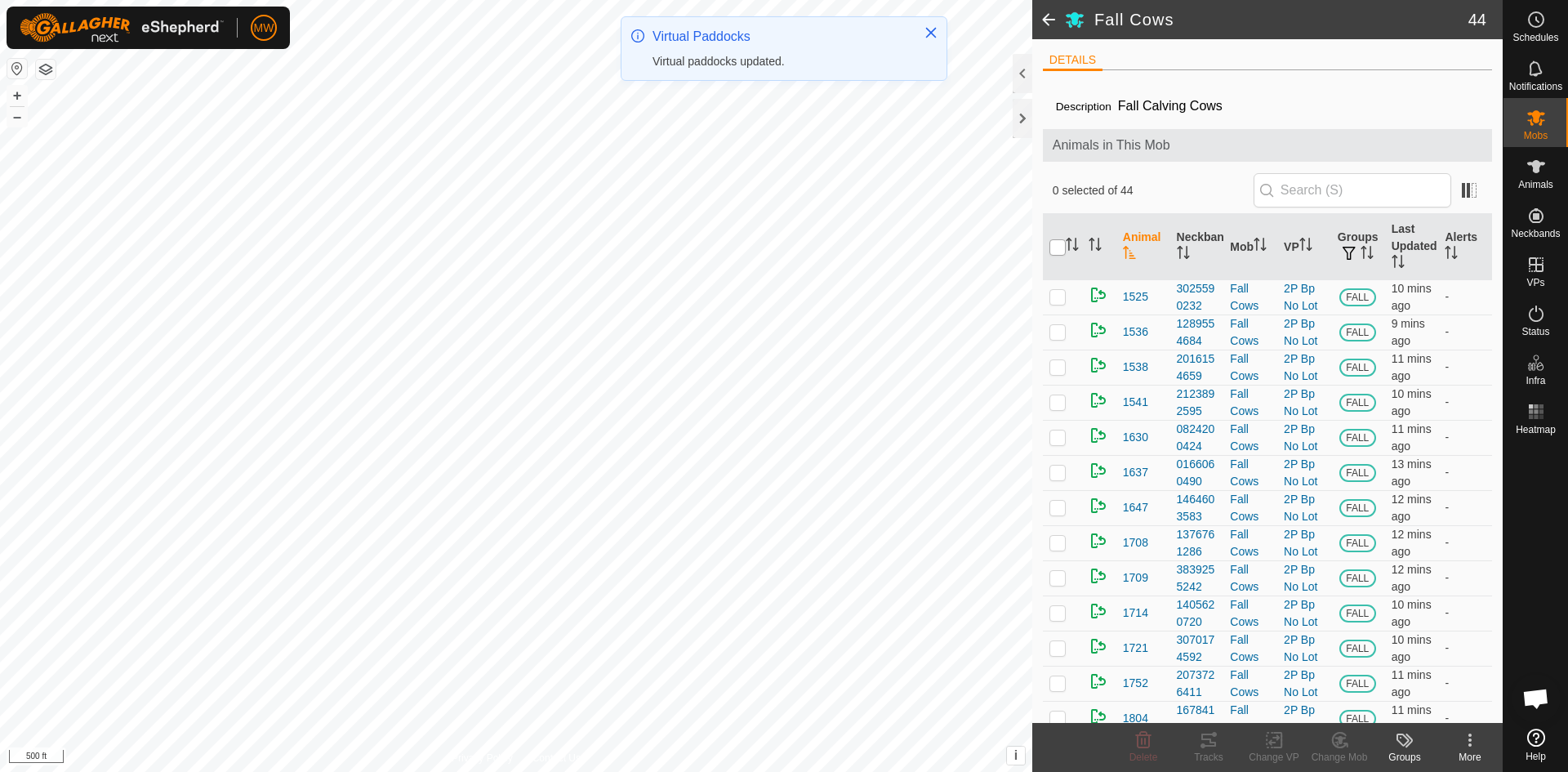
click at [1052, 240] on input "checkbox" at bounding box center [1058, 247] width 17 height 17
checkbox input "true"
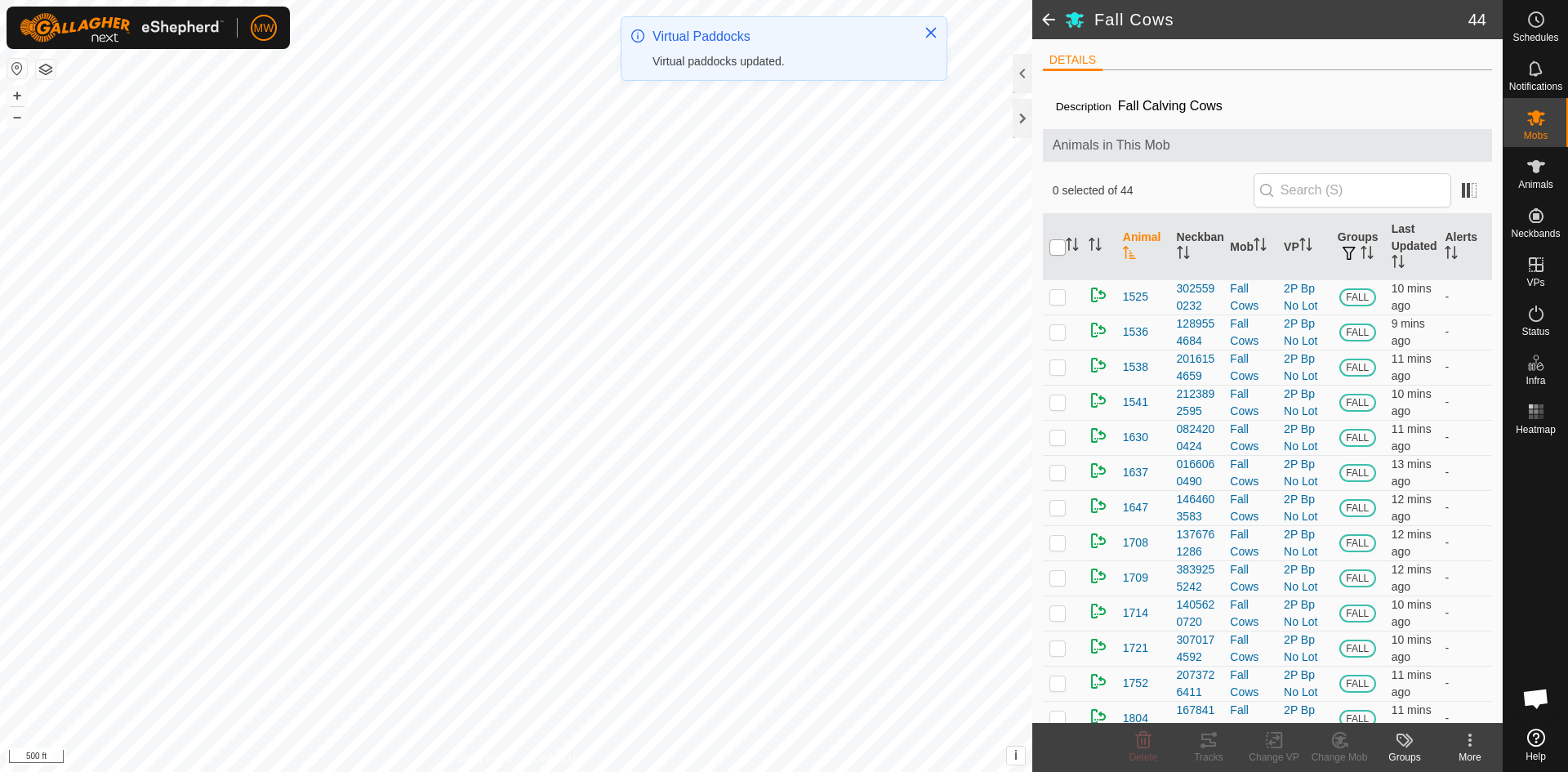
checkbox input "true"
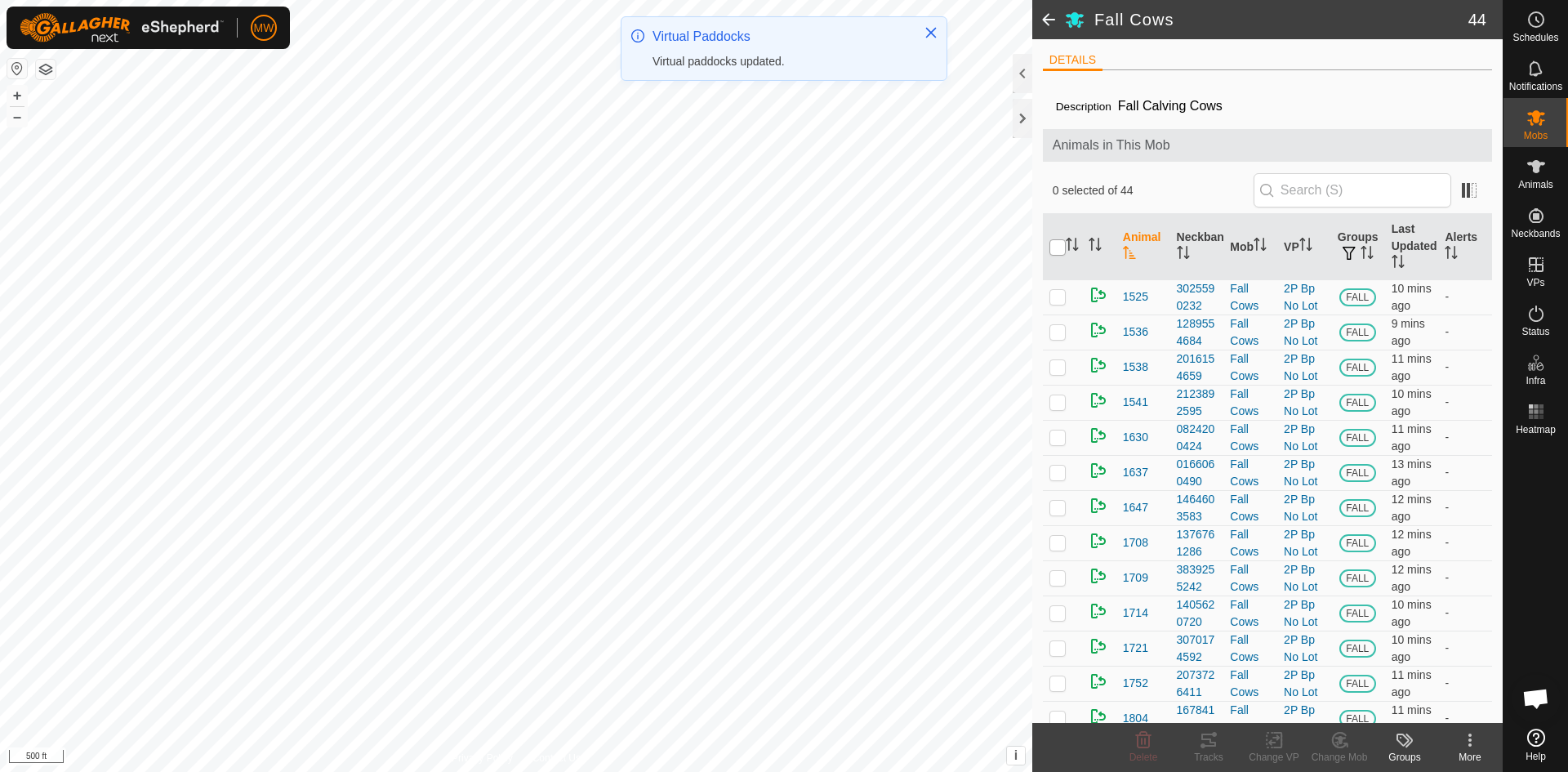
checkbox input "true"
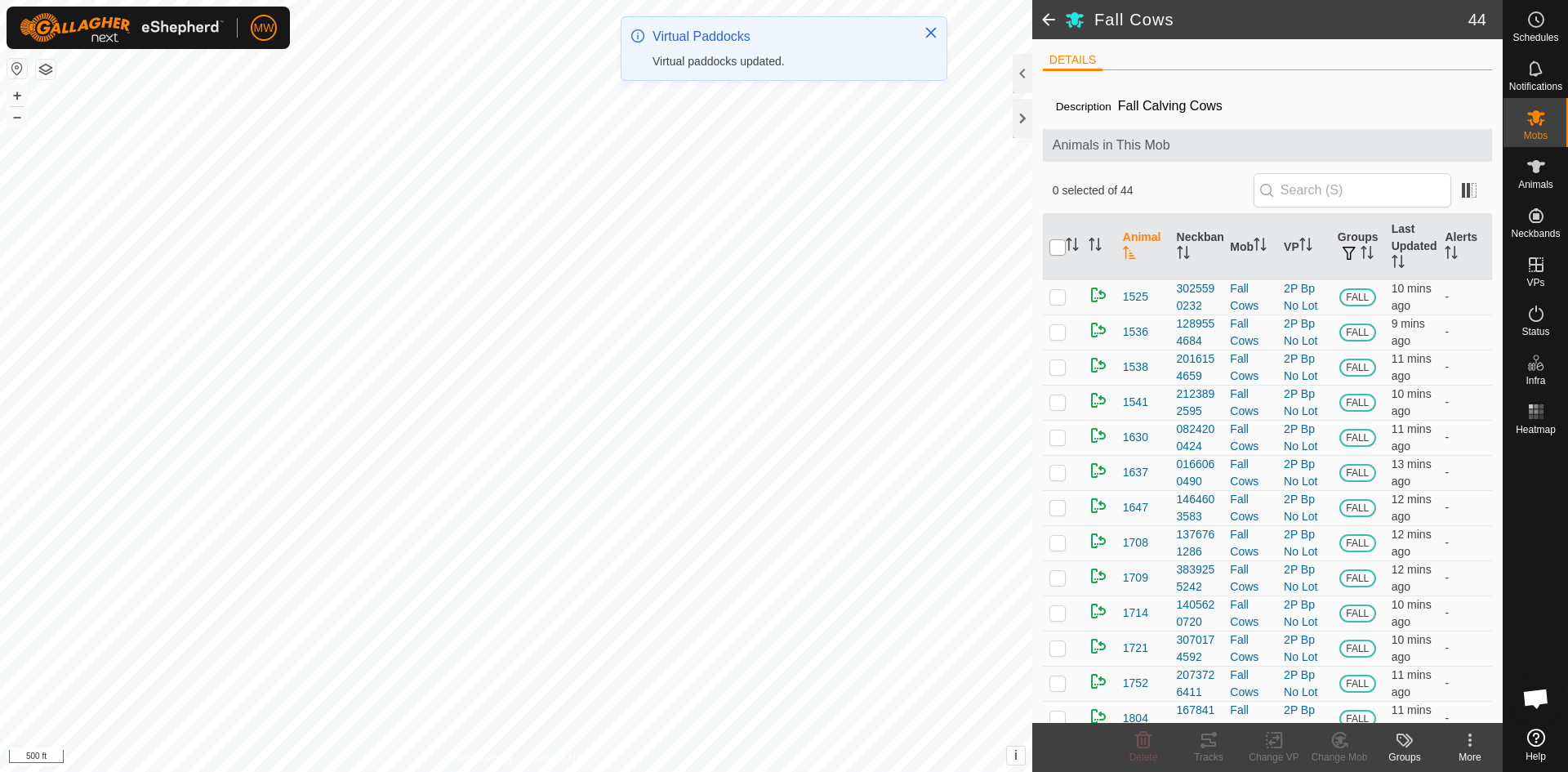
checkbox input "true"
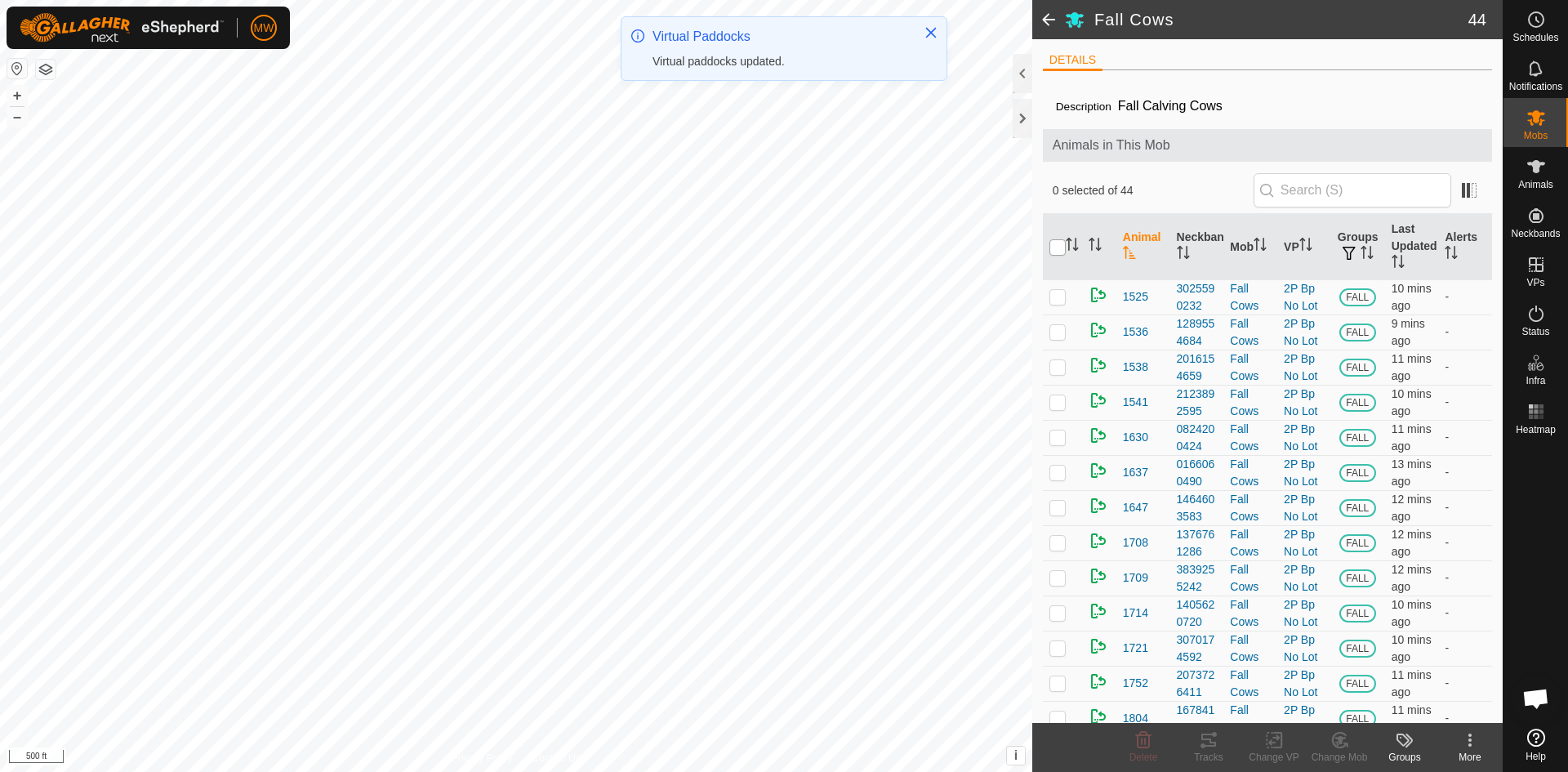
checkbox input "true"
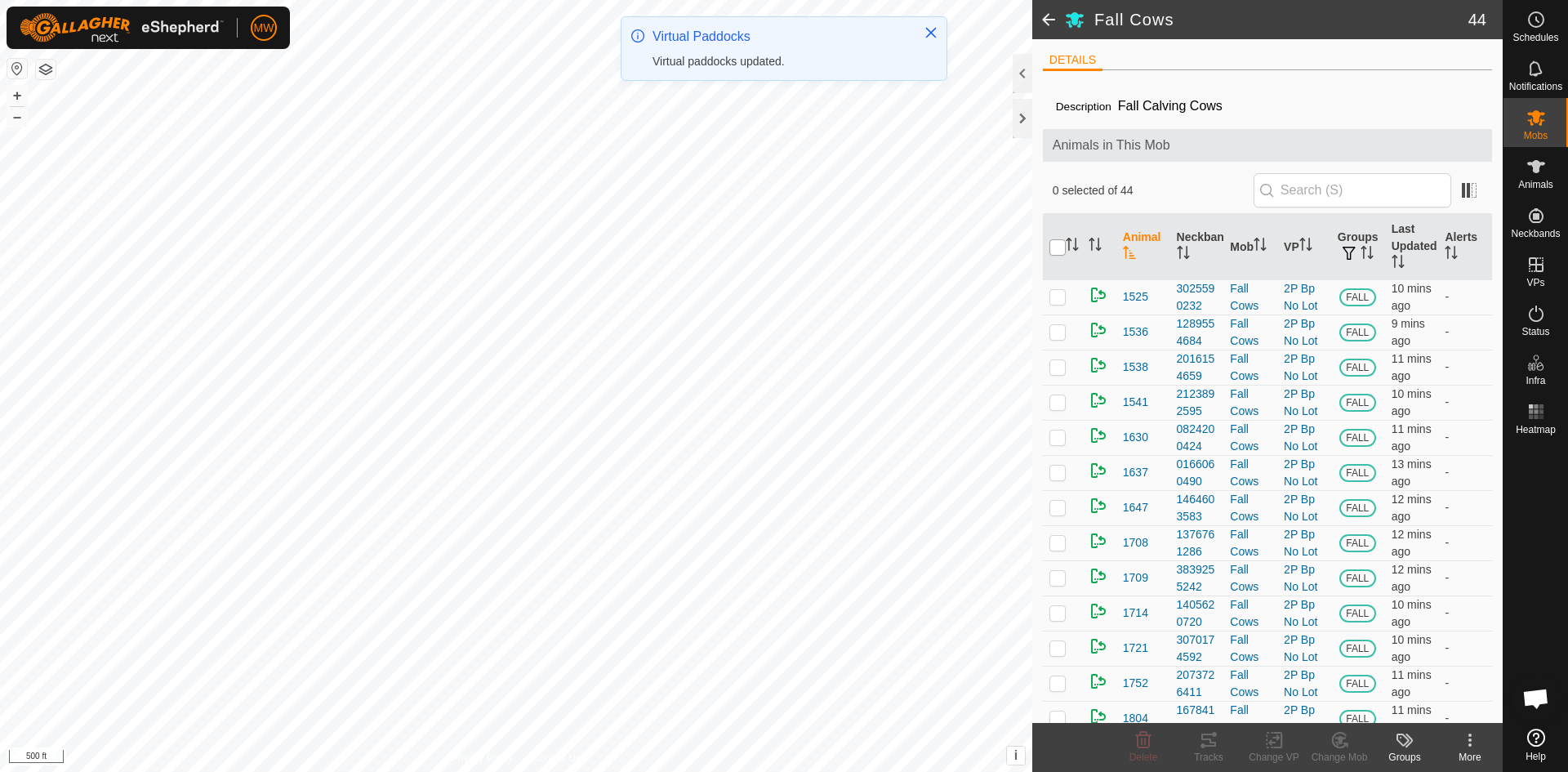
checkbox input "true"
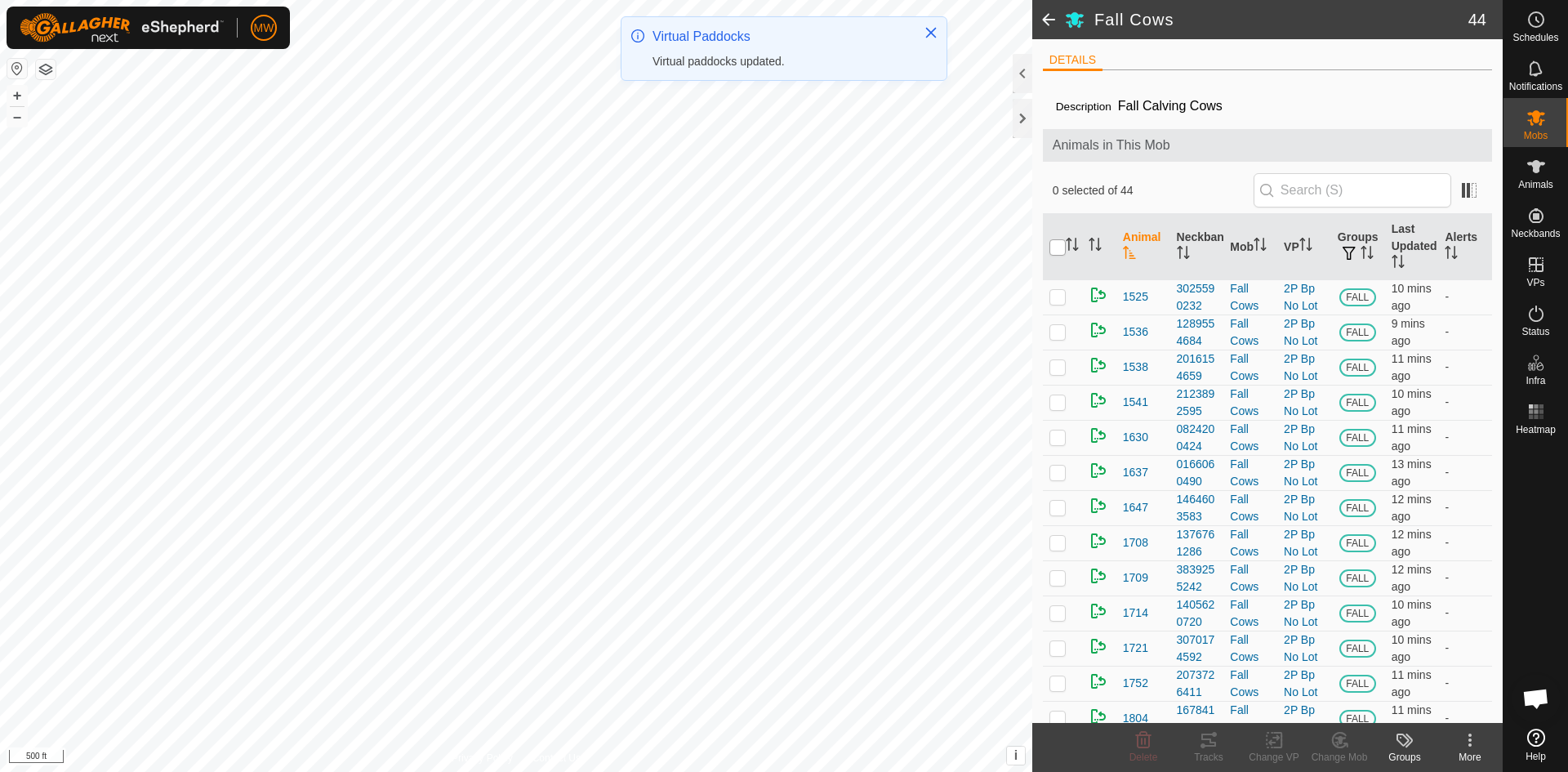
checkbox input "true"
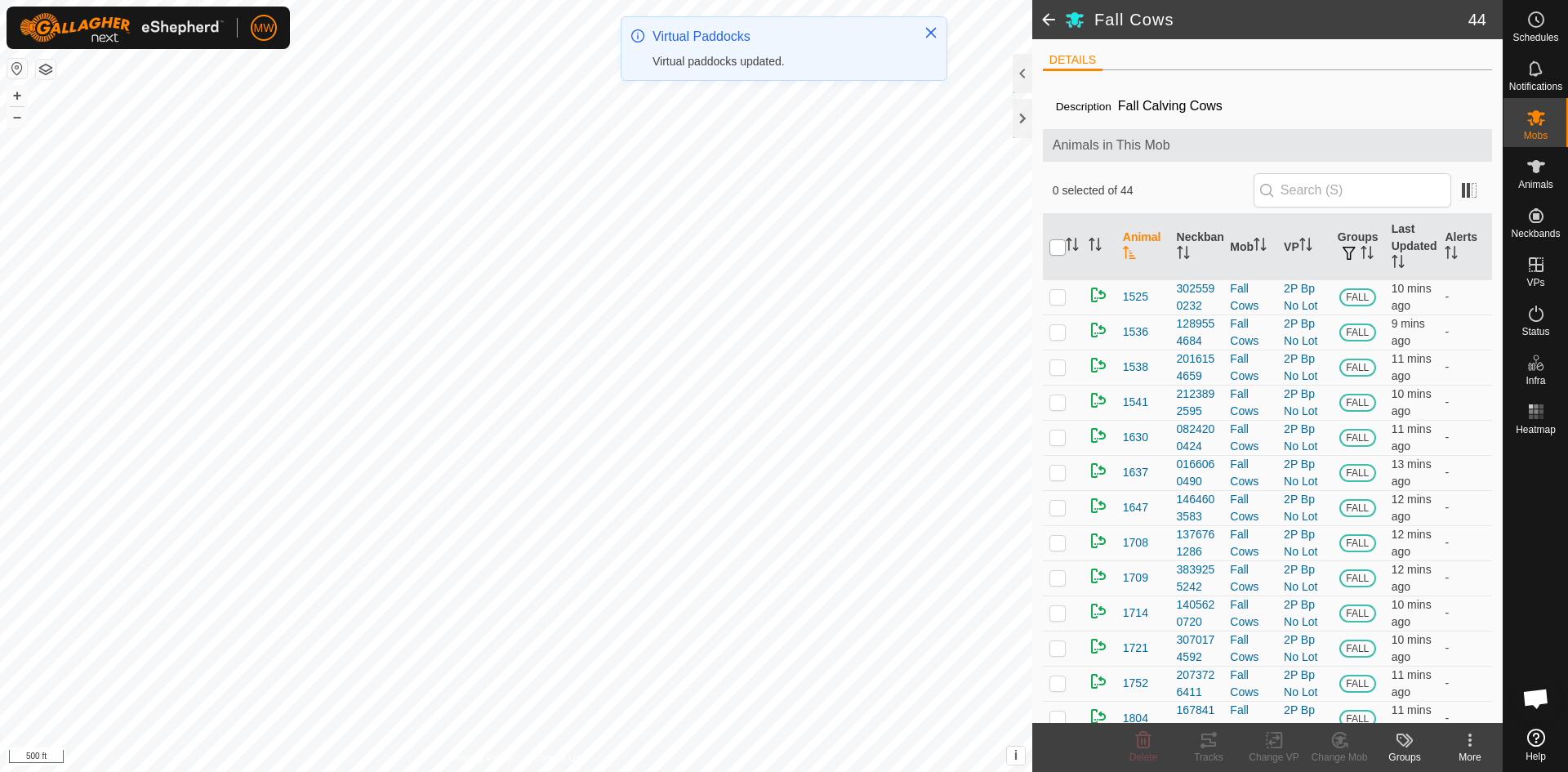
checkbox input "true"
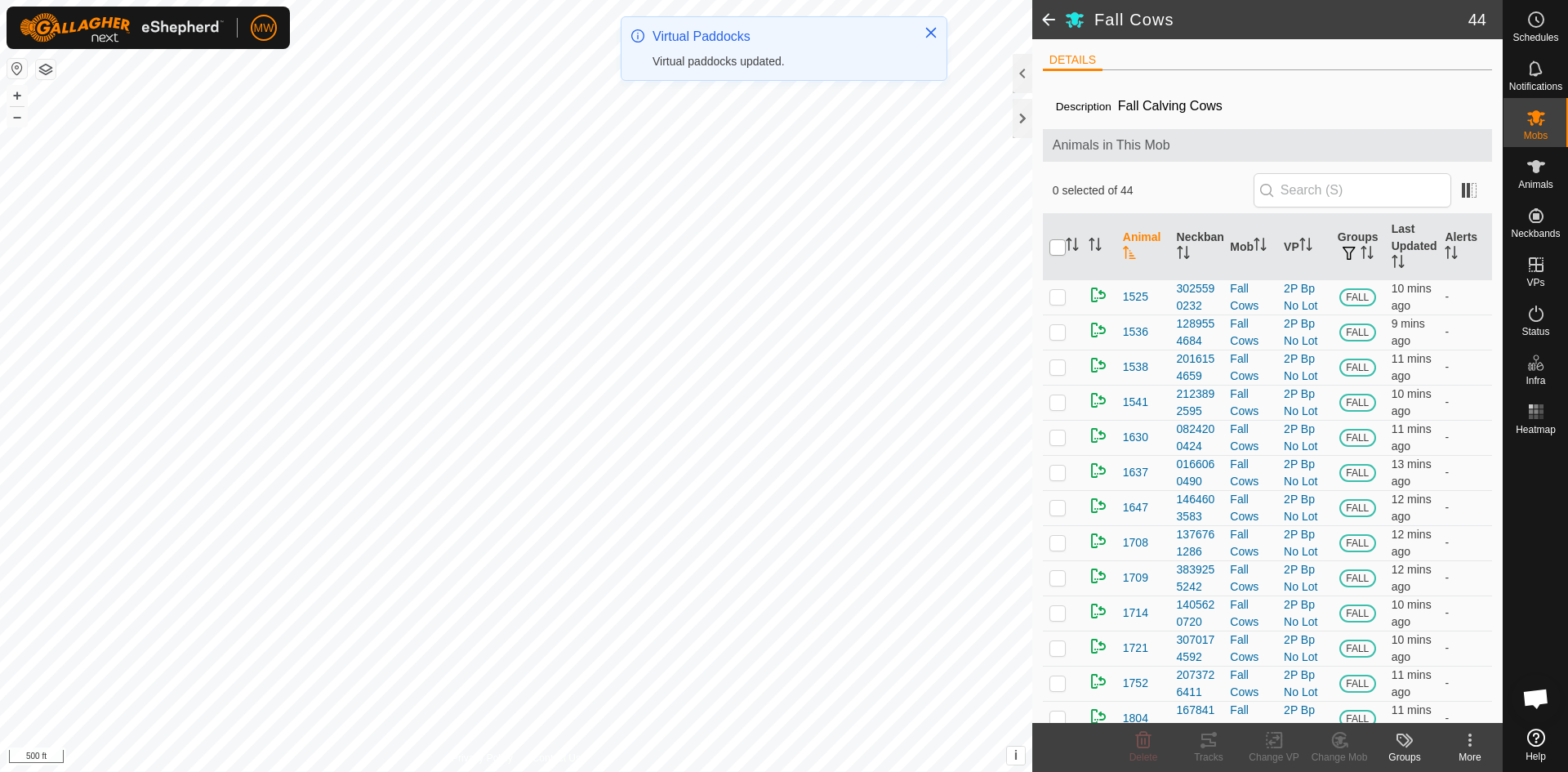
checkbox input "true"
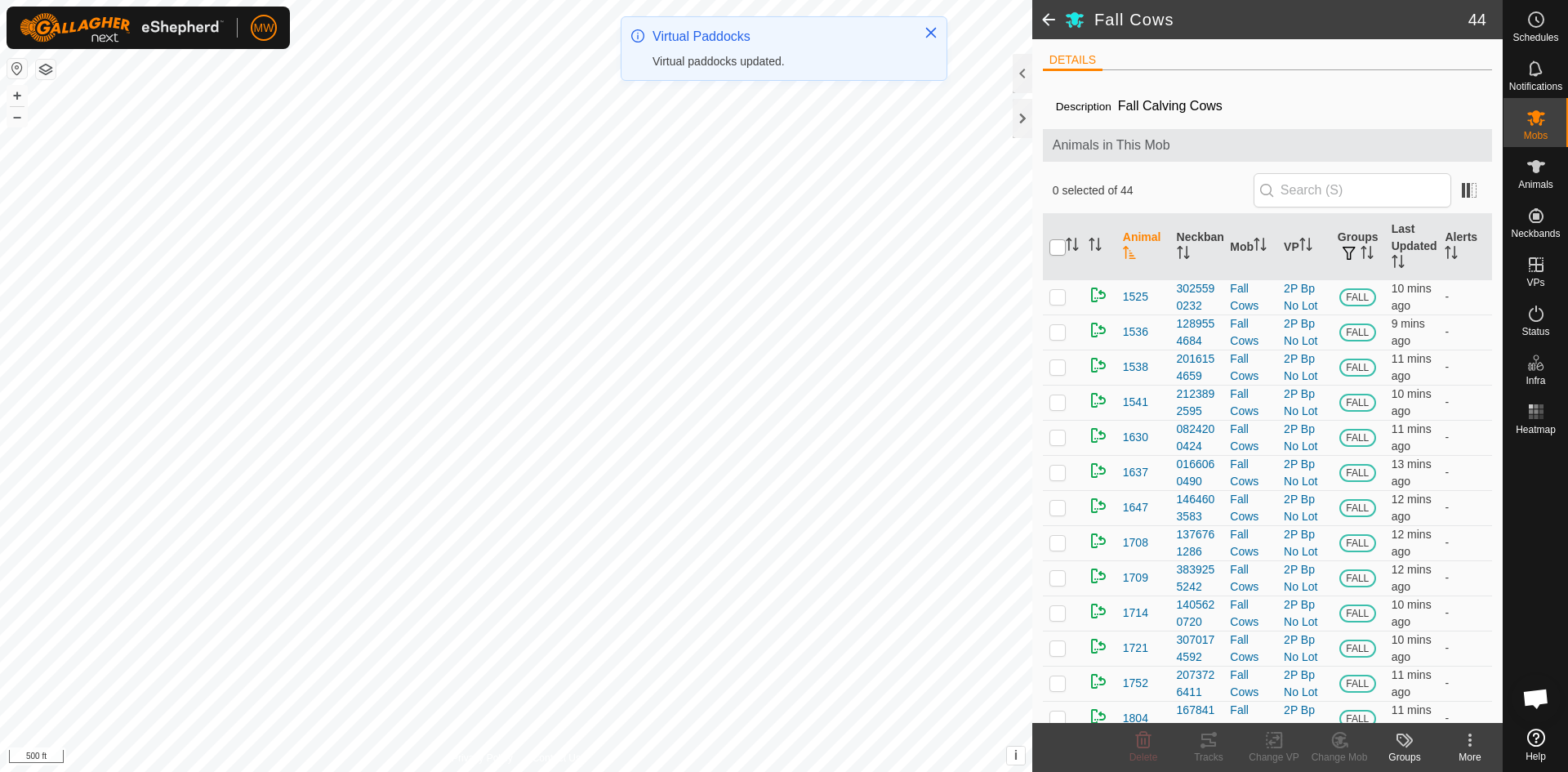
checkbox input "true"
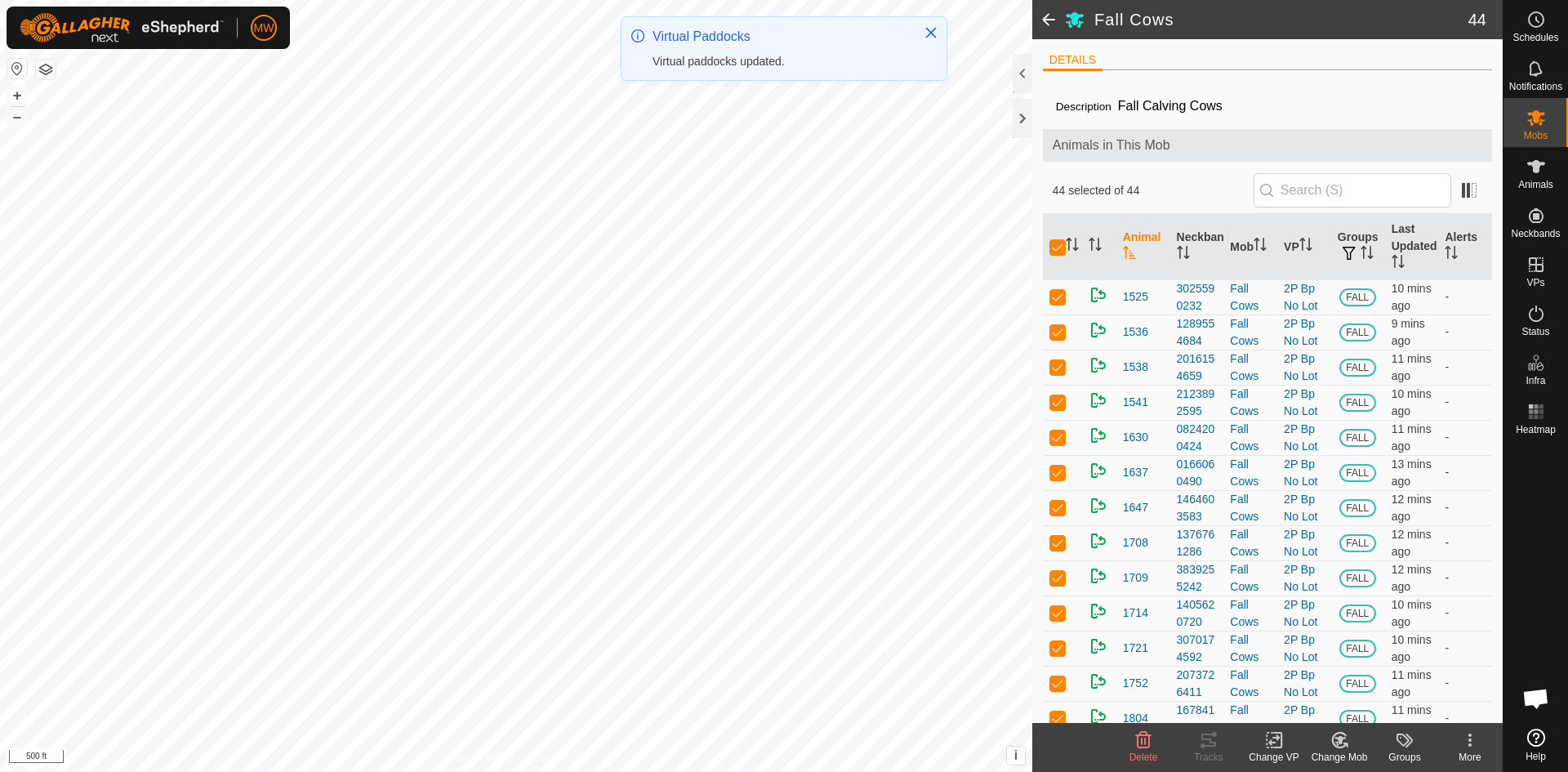
click at [1272, 741] on icon at bounding box center [1274, 740] width 11 height 11
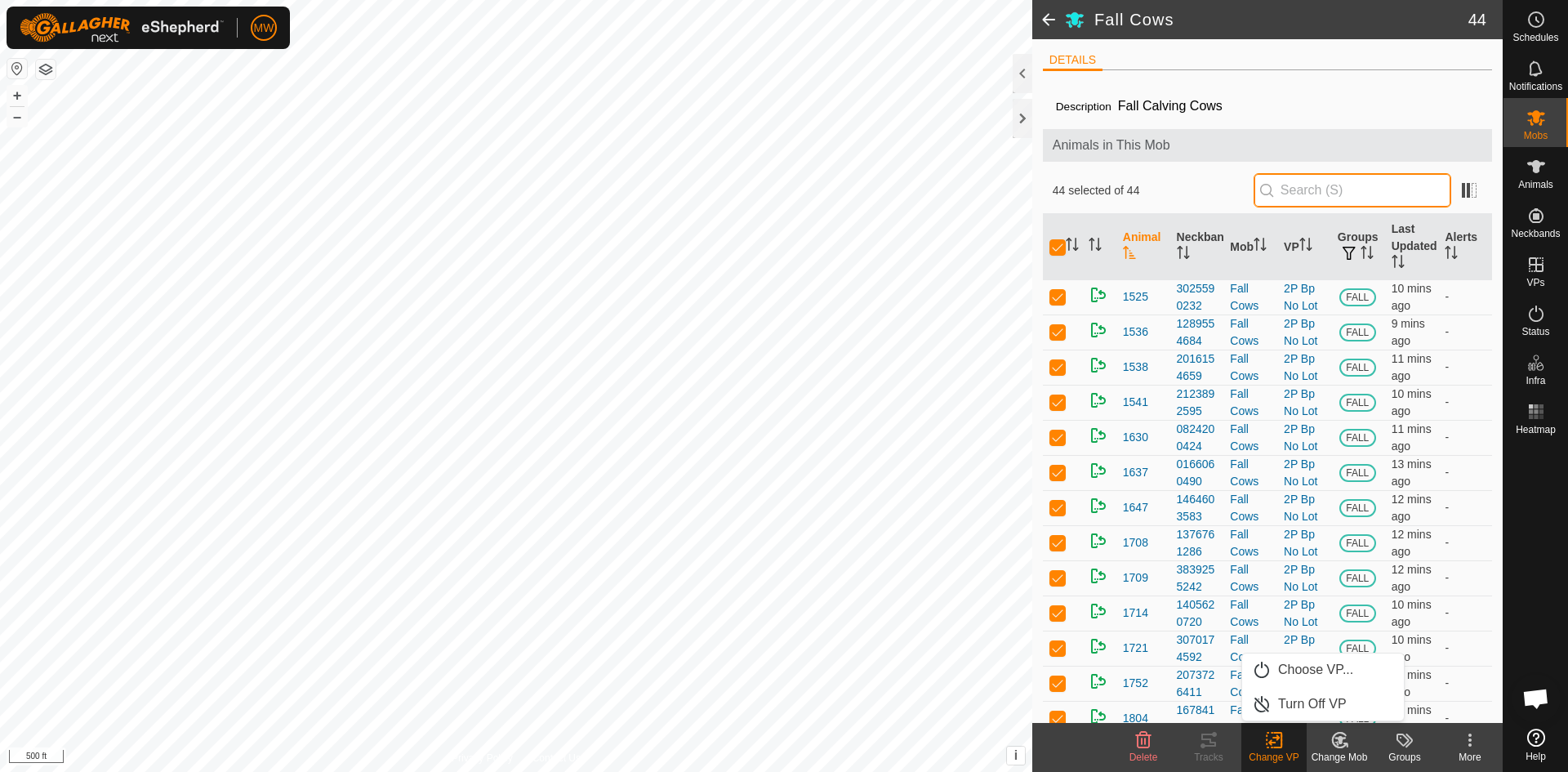
click at [1298, 196] on input "text" at bounding box center [1353, 190] width 198 height 34
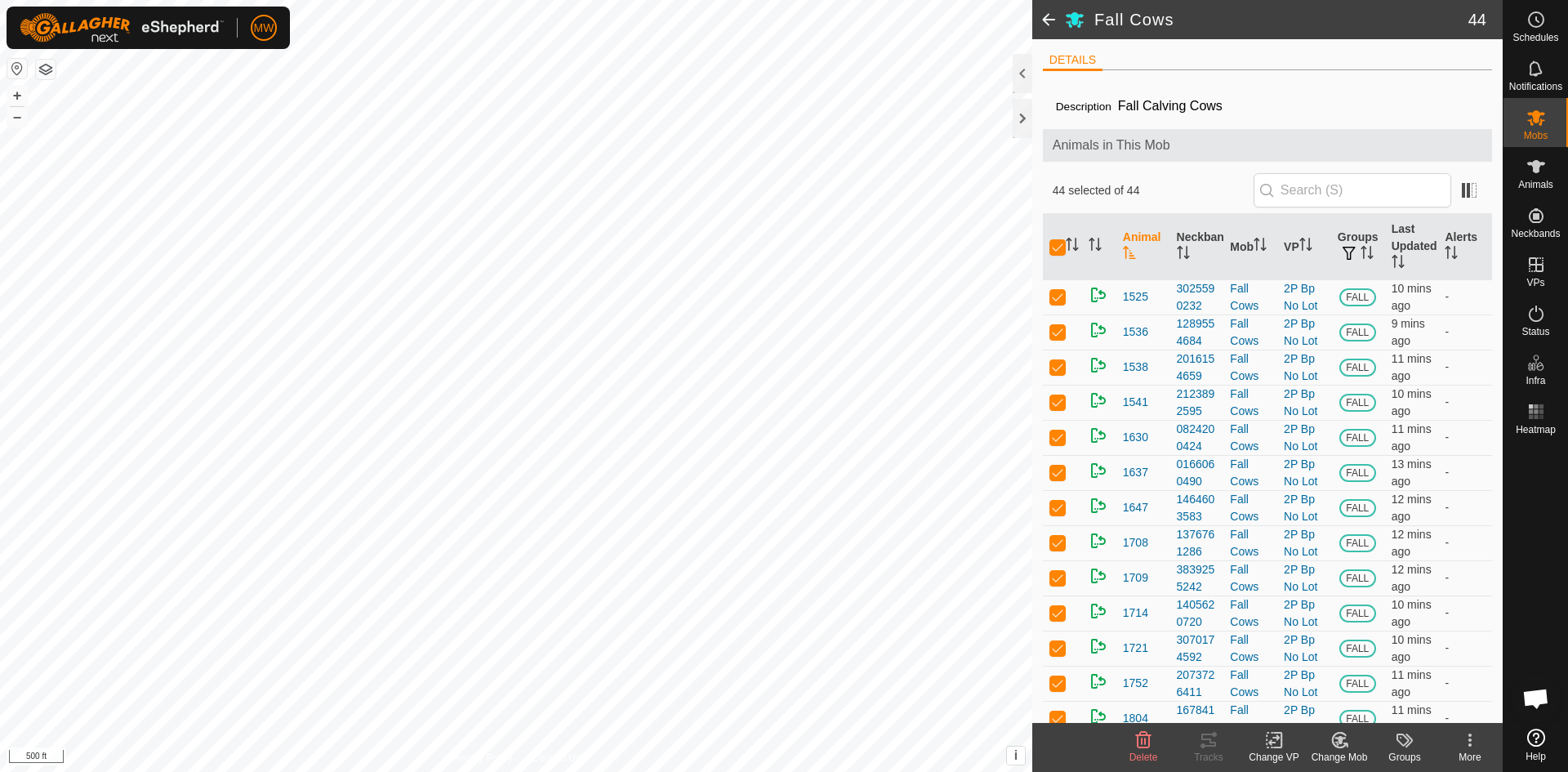
click at [1272, 741] on icon at bounding box center [1274, 740] width 11 height 11
click at [1290, 670] on link "Choose VP..." at bounding box center [1323, 669] width 162 height 32
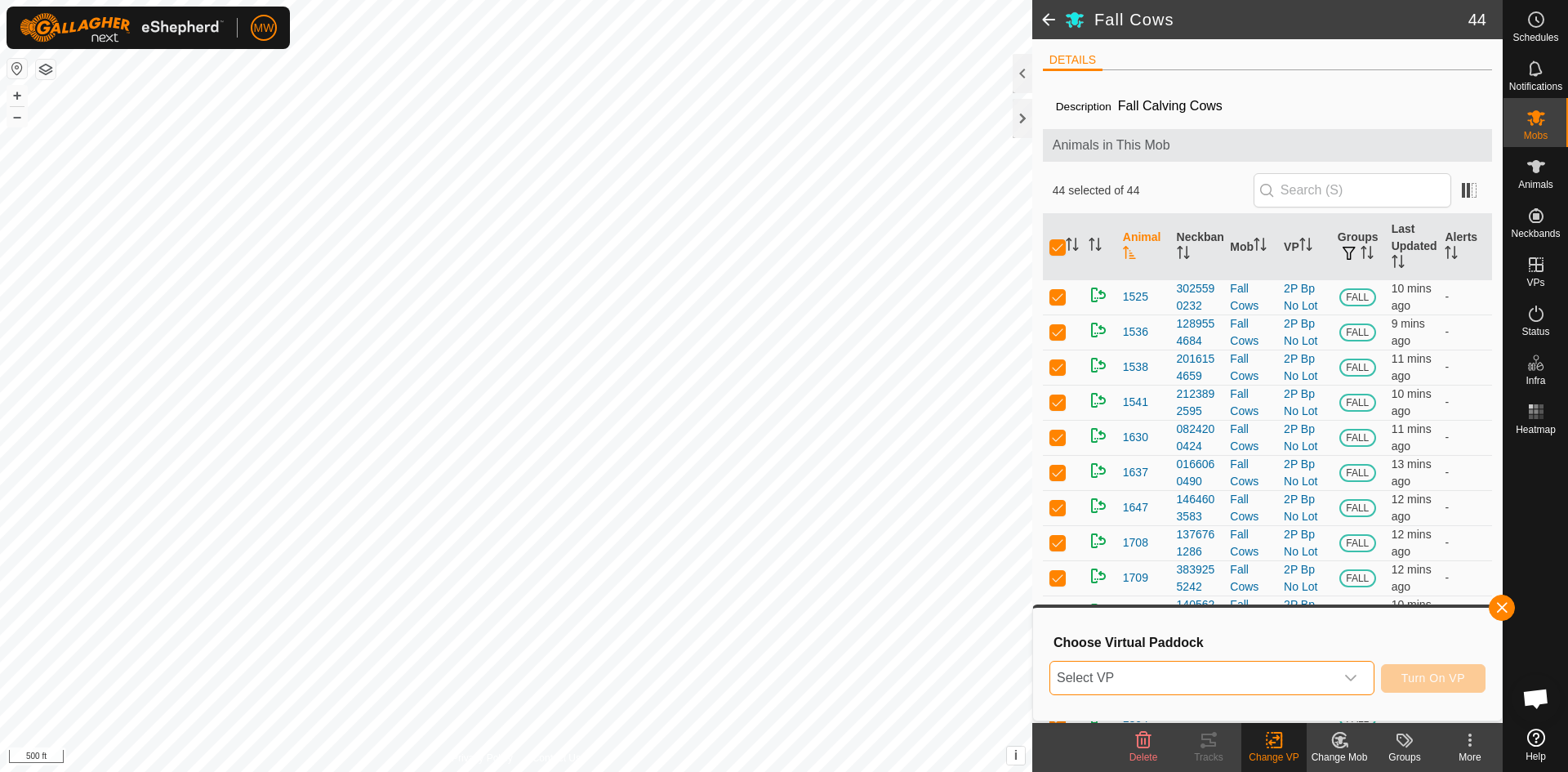
click at [1220, 681] on span "Select VP" at bounding box center [1192, 677] width 285 height 32
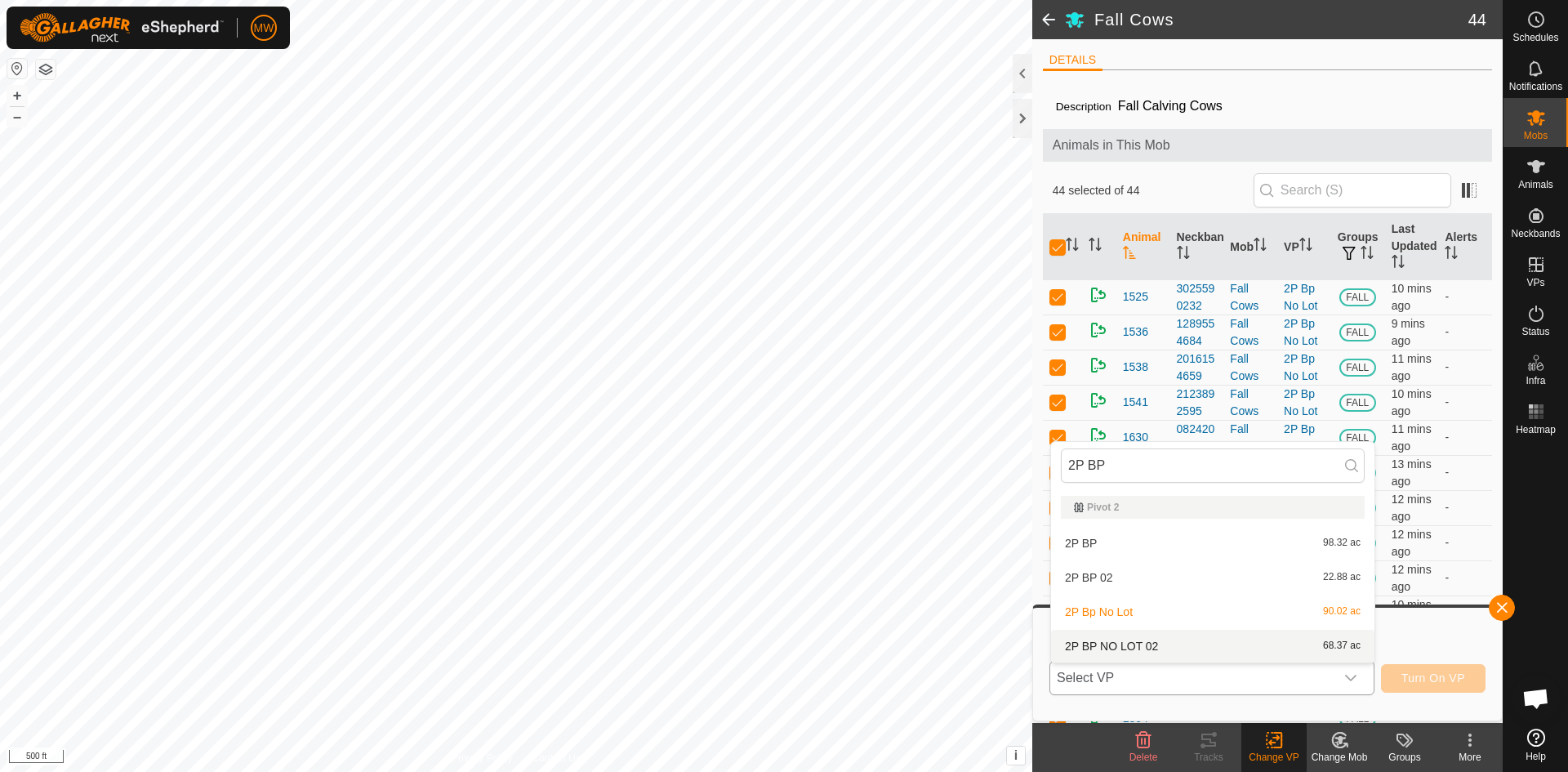
type input "2P BP"
click at [1114, 641] on li "2P BP NO LOT 02 68.37 ac" at bounding box center [1213, 645] width 323 height 32
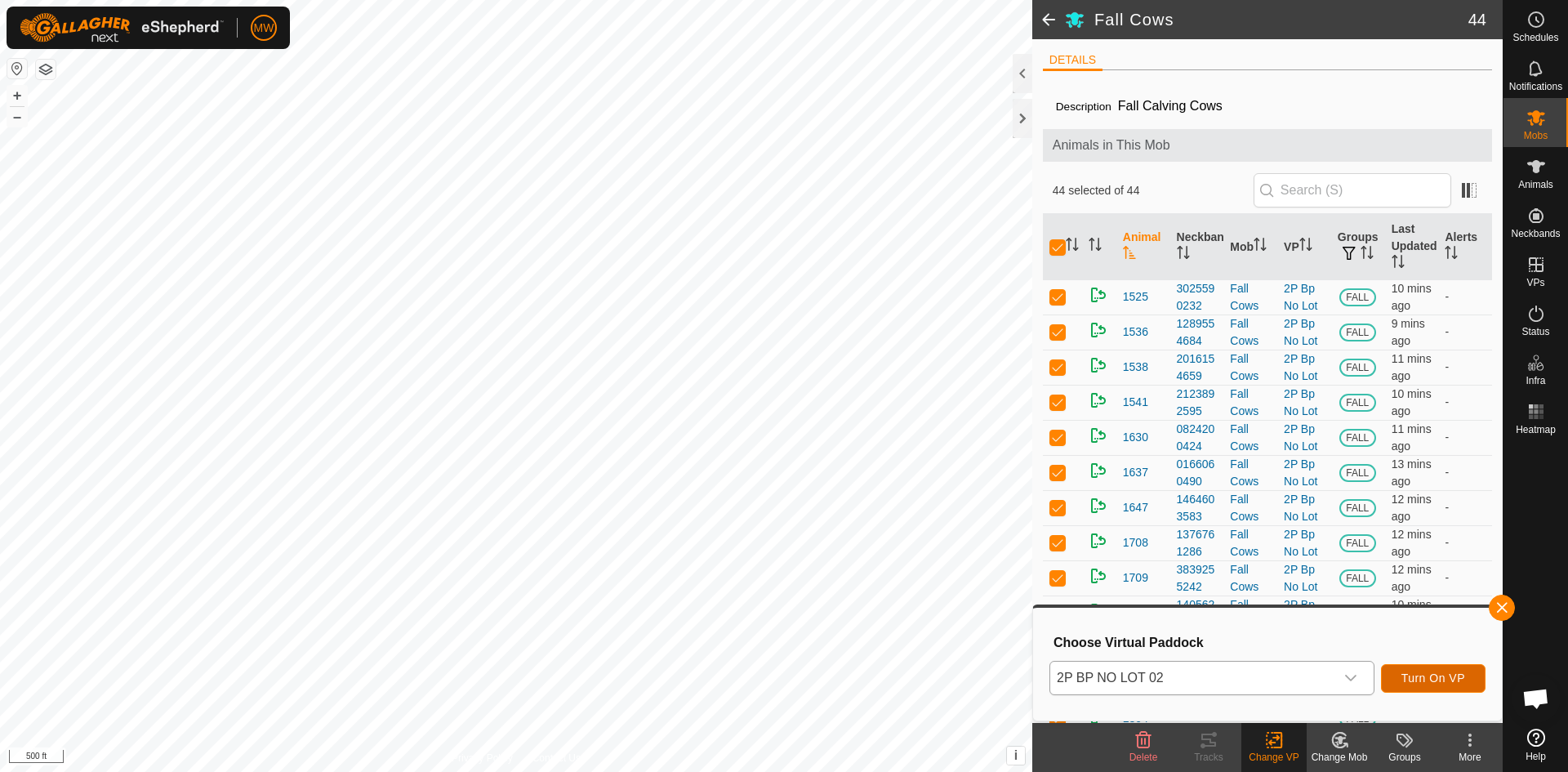
click at [1431, 672] on span "Turn On VP" at bounding box center [1433, 677] width 64 height 13
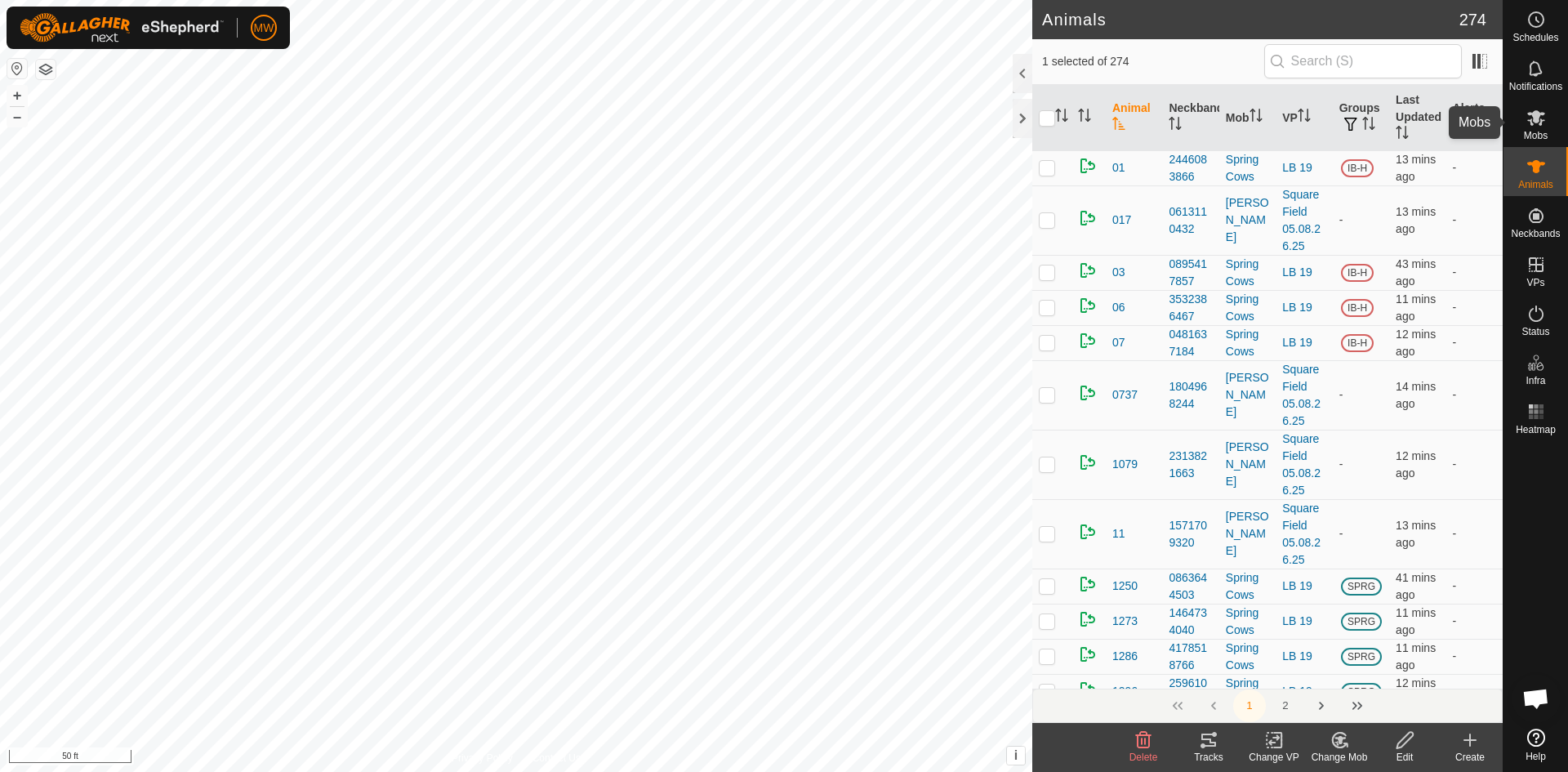
click at [1536, 123] on icon at bounding box center [1536, 117] width 19 height 19
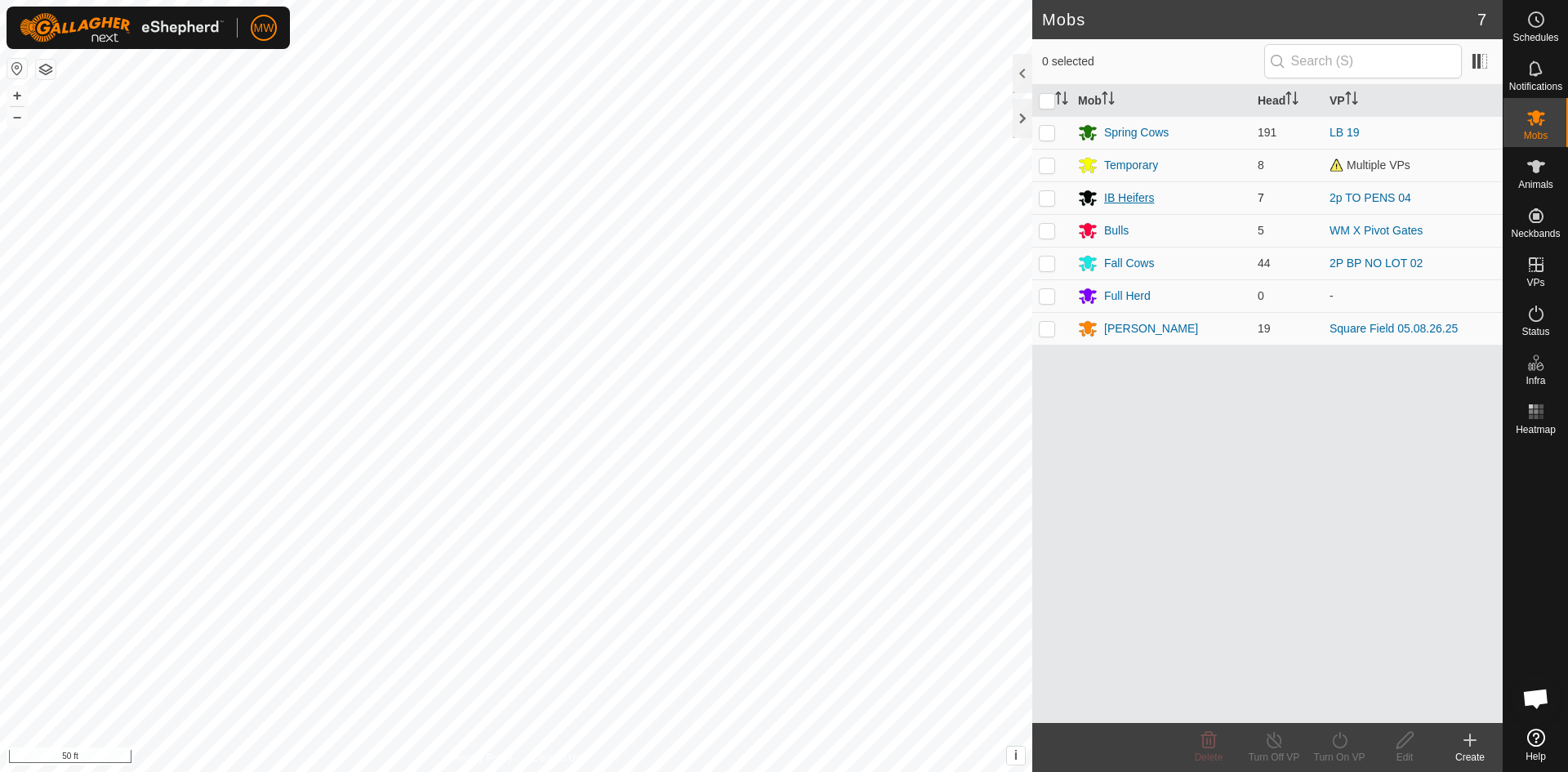
click at [1104, 198] on div "IB Heifers" at bounding box center [1129, 198] width 50 height 18
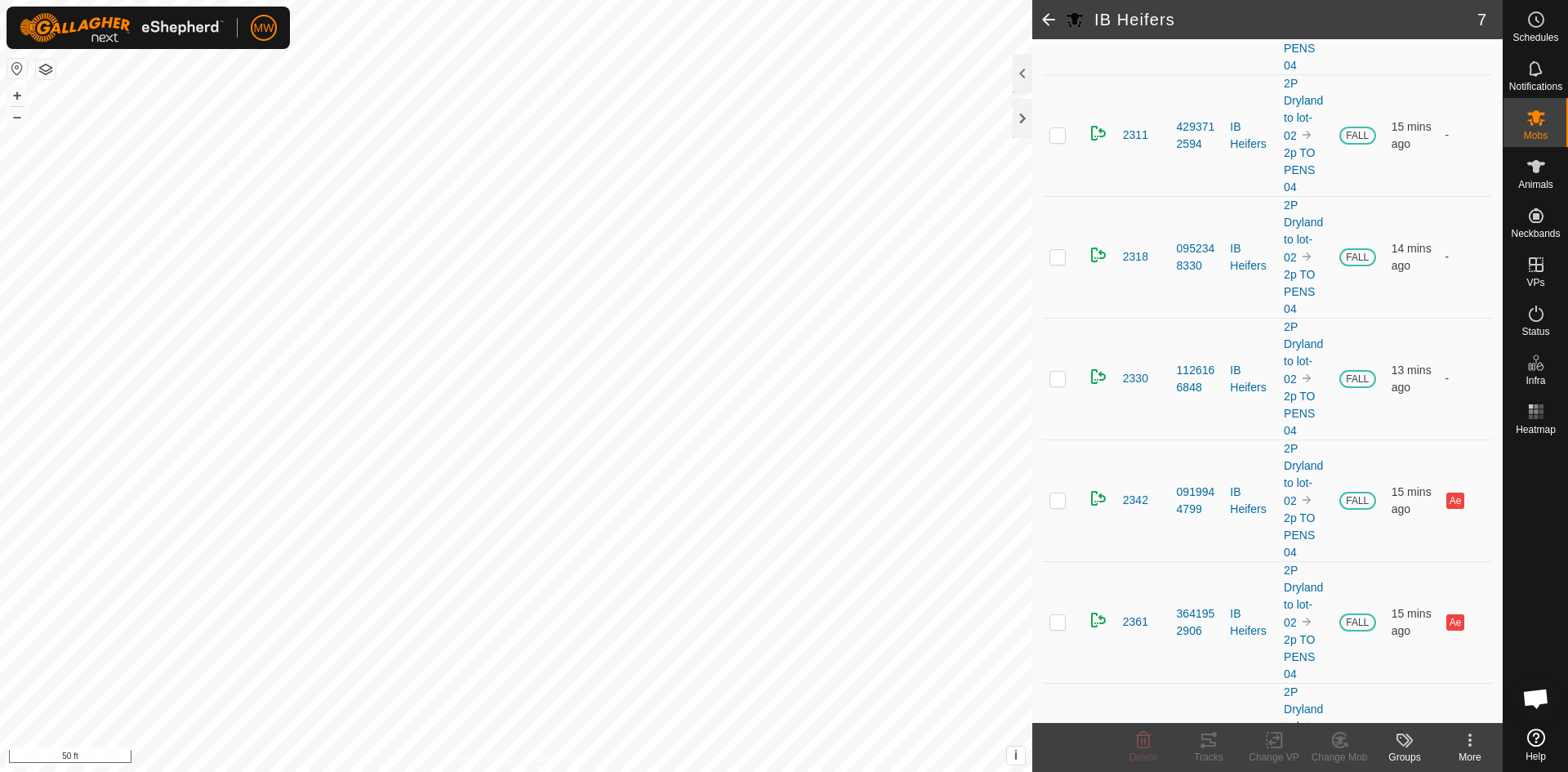
scroll to position [409, 0]
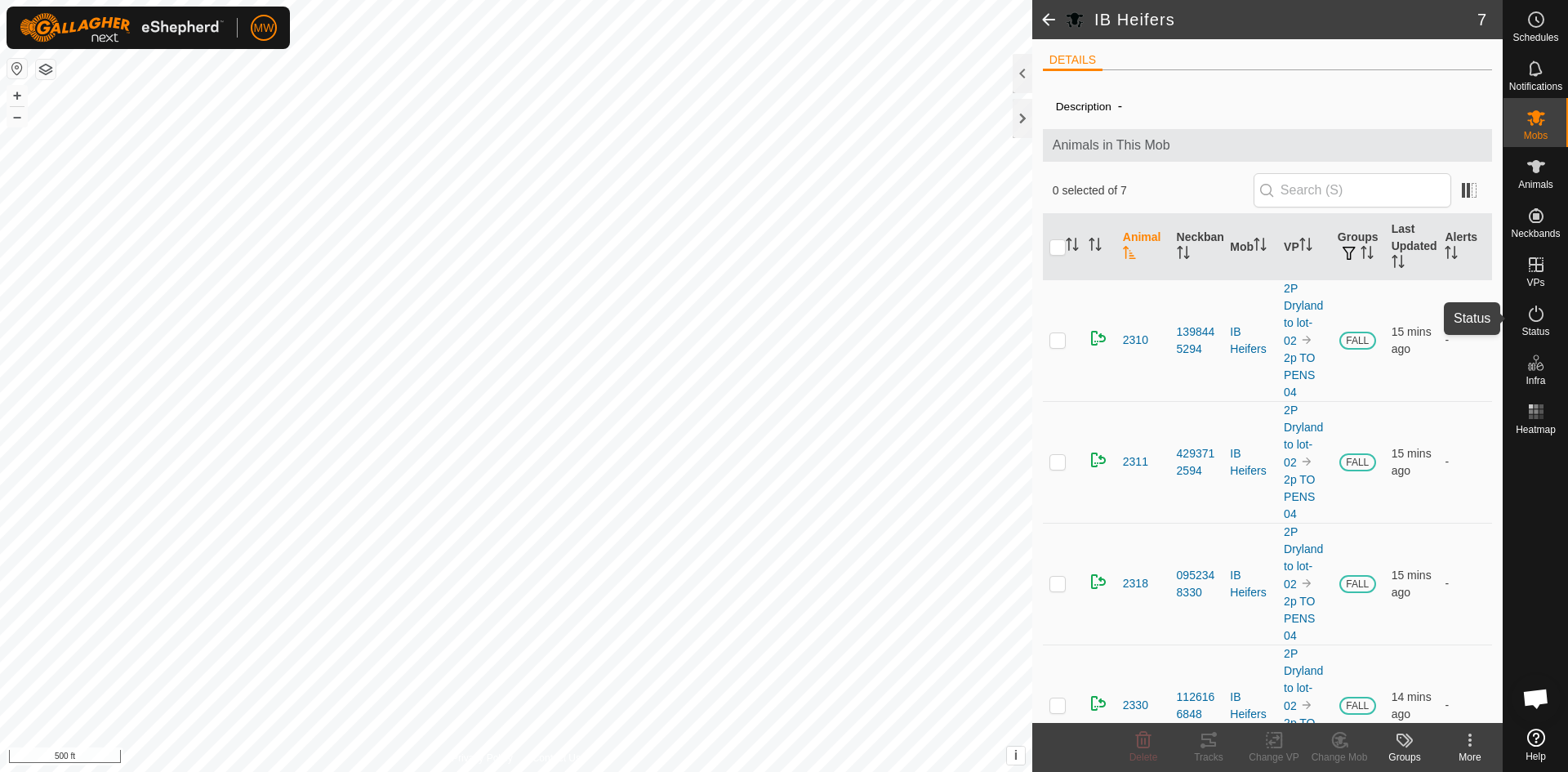
click at [1533, 321] on icon at bounding box center [1536, 313] width 15 height 17
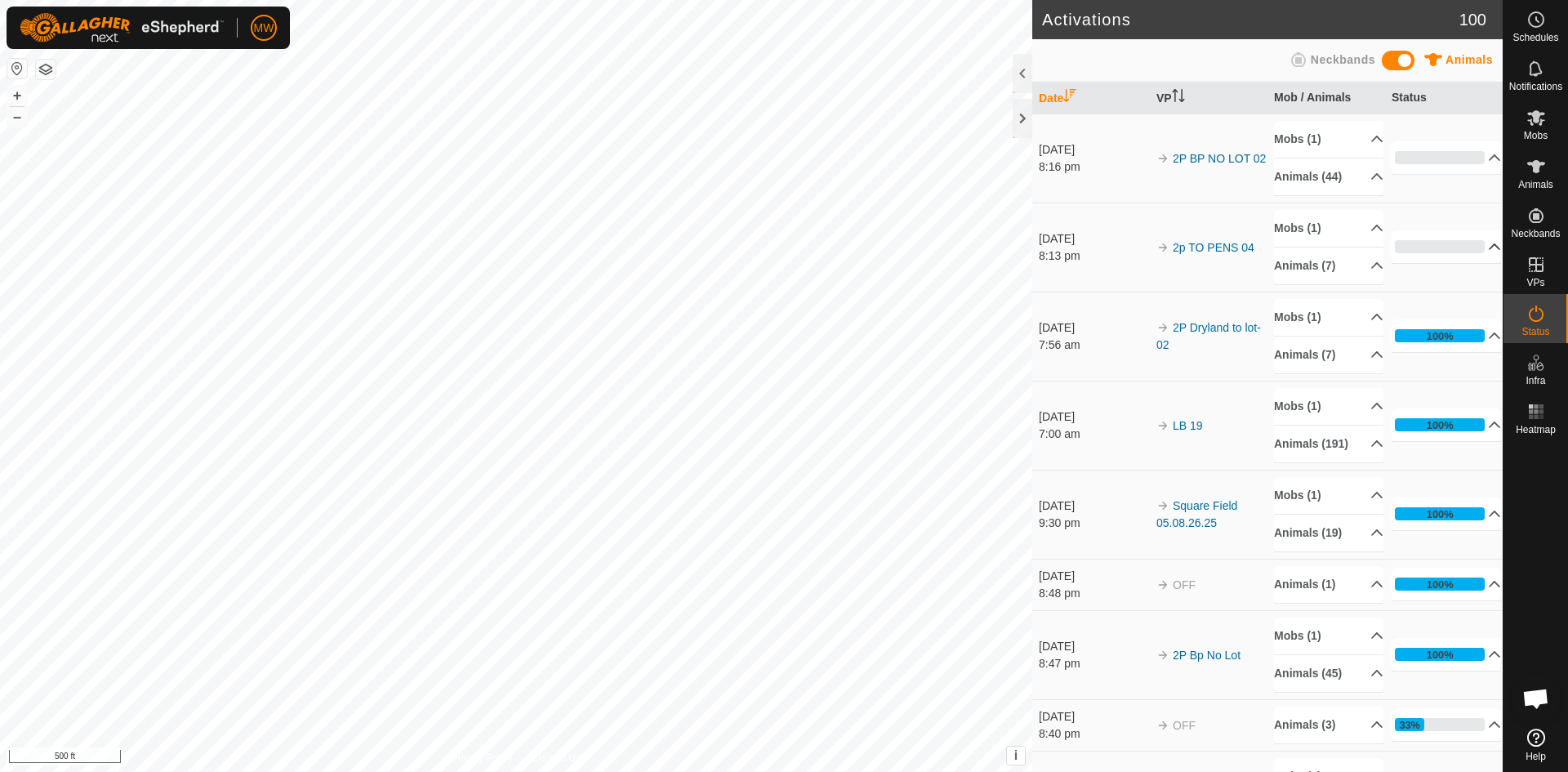
click at [1488, 248] on icon at bounding box center [1494, 246] width 13 height 13
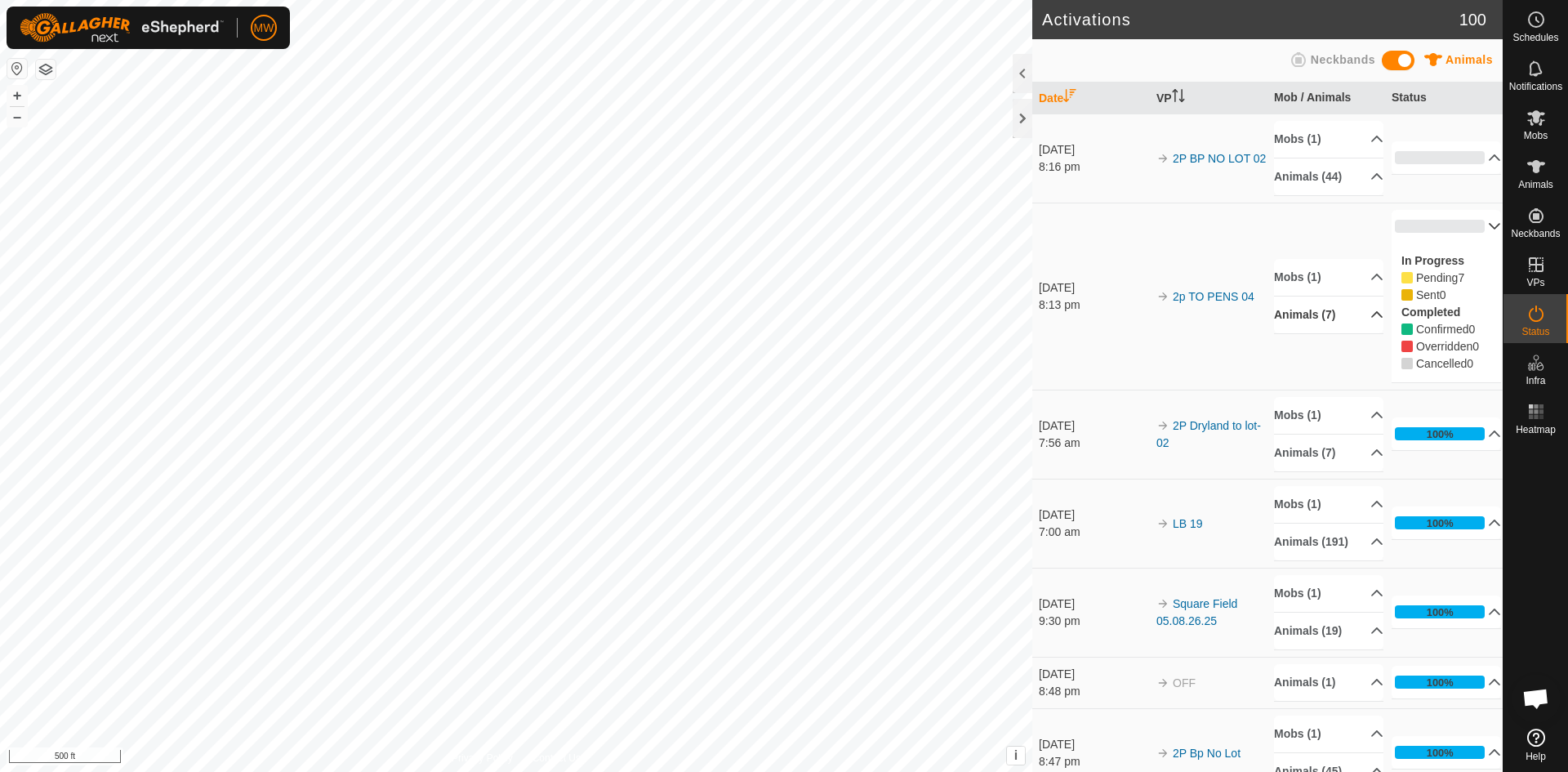
click at [1356, 312] on p-accordion-header "Animals (7)" at bounding box center [1328, 315] width 109 height 37
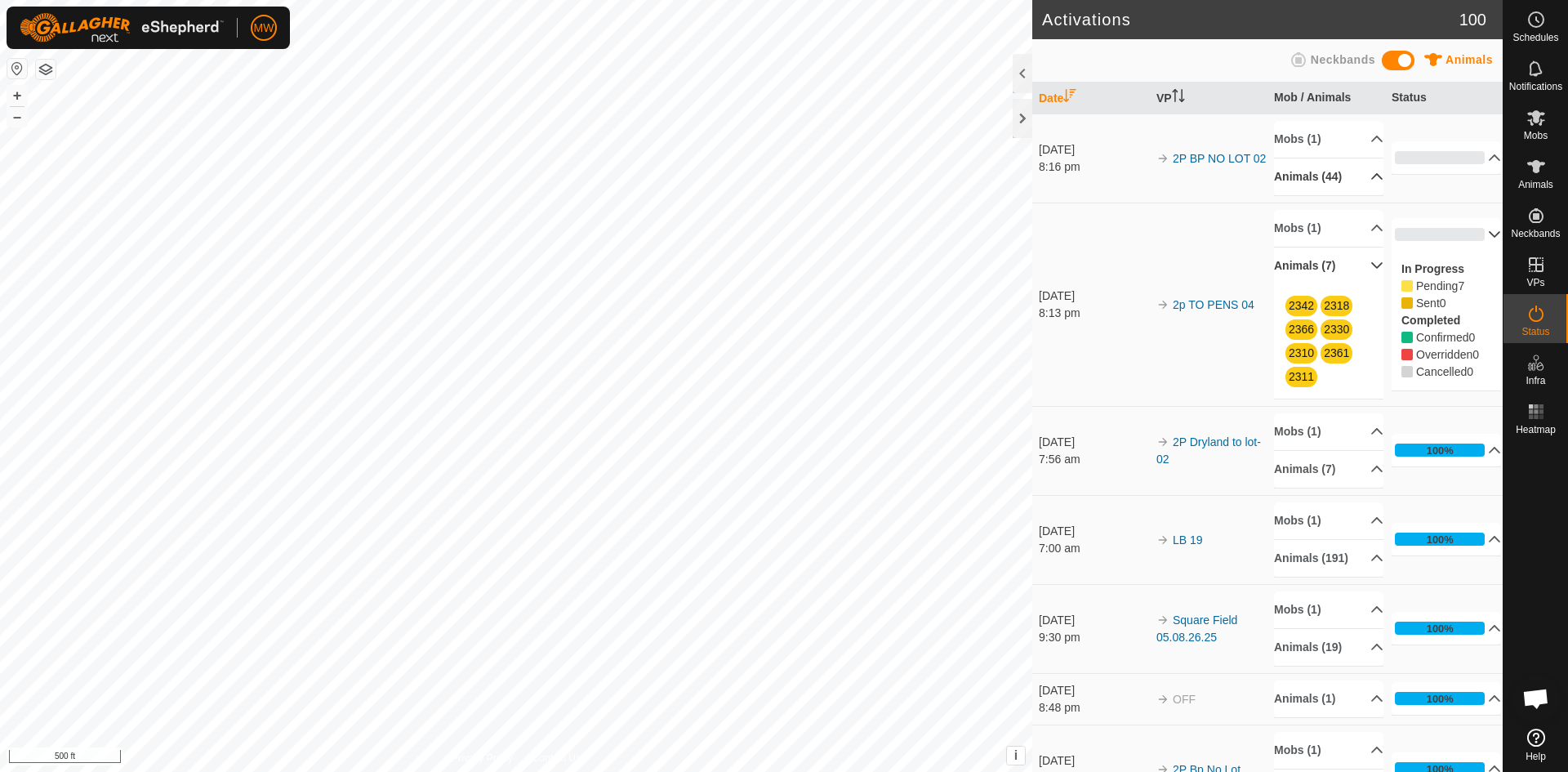
click at [1358, 176] on p-accordion-header "Animals (44)" at bounding box center [1328, 177] width 109 height 37
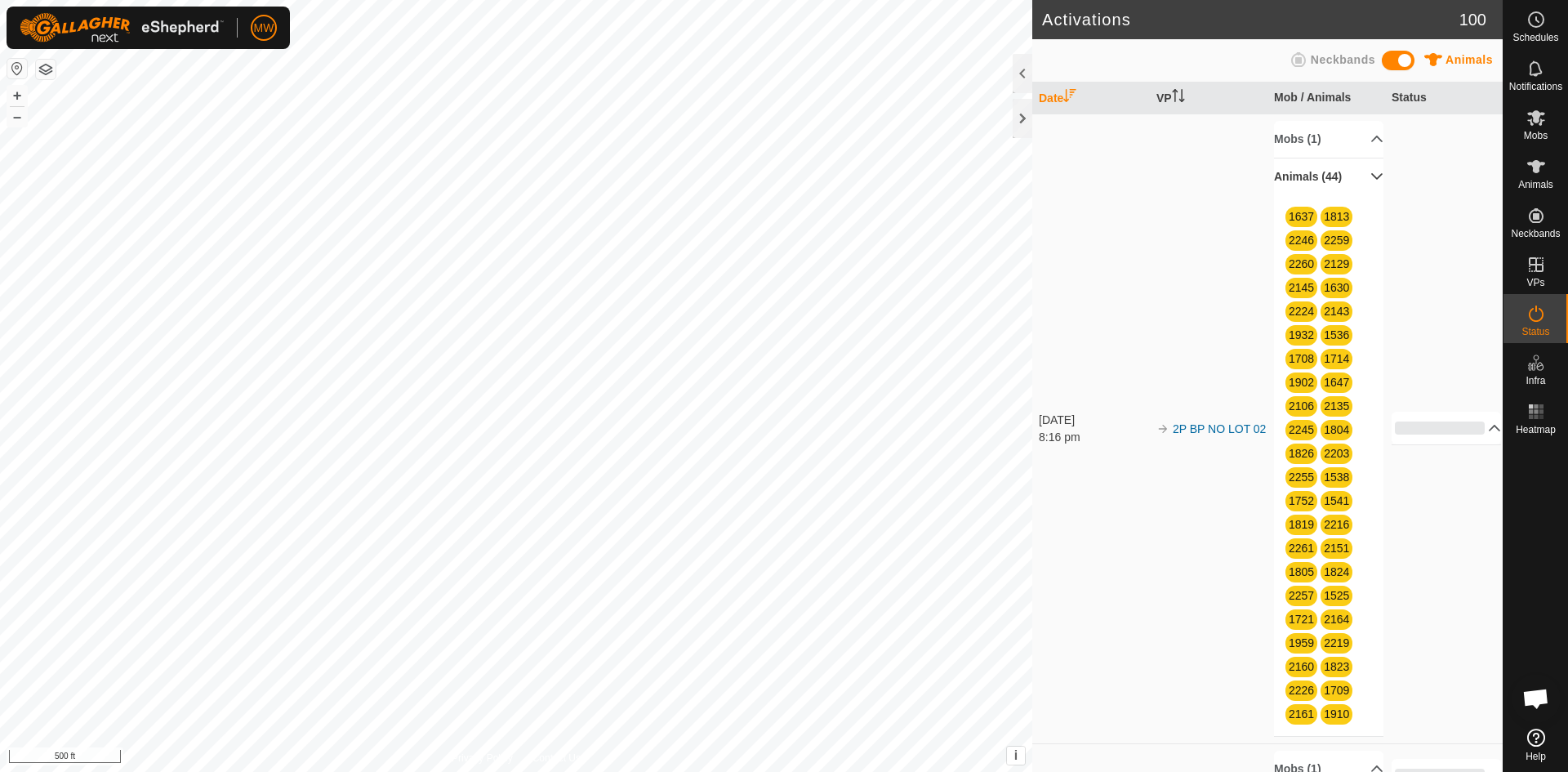
click at [1358, 176] on p-accordion-header "Animals (44)" at bounding box center [1328, 177] width 109 height 37
